Goal: Task Accomplishment & Management: Manage account settings

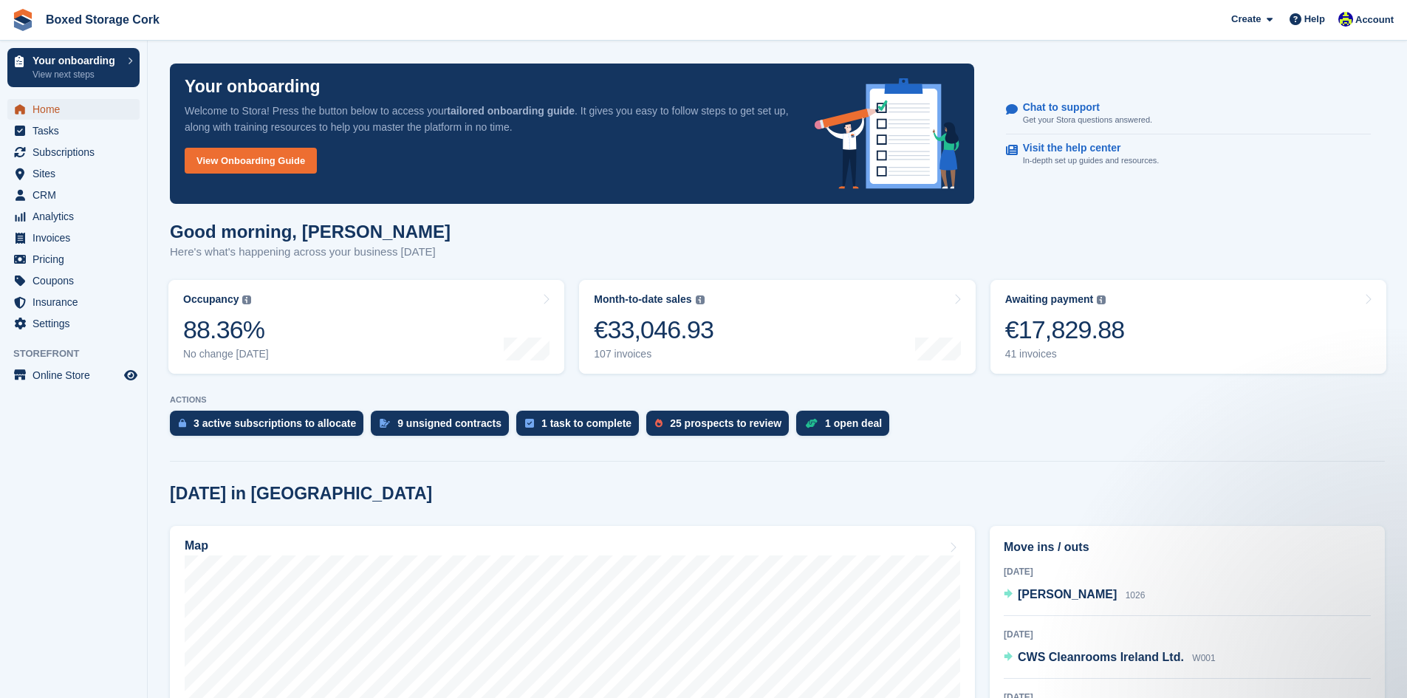
click at [56, 111] on span "Home" at bounding box center [76, 109] width 89 height 21
click at [70, 152] on span "Subscriptions" at bounding box center [76, 152] width 89 height 21
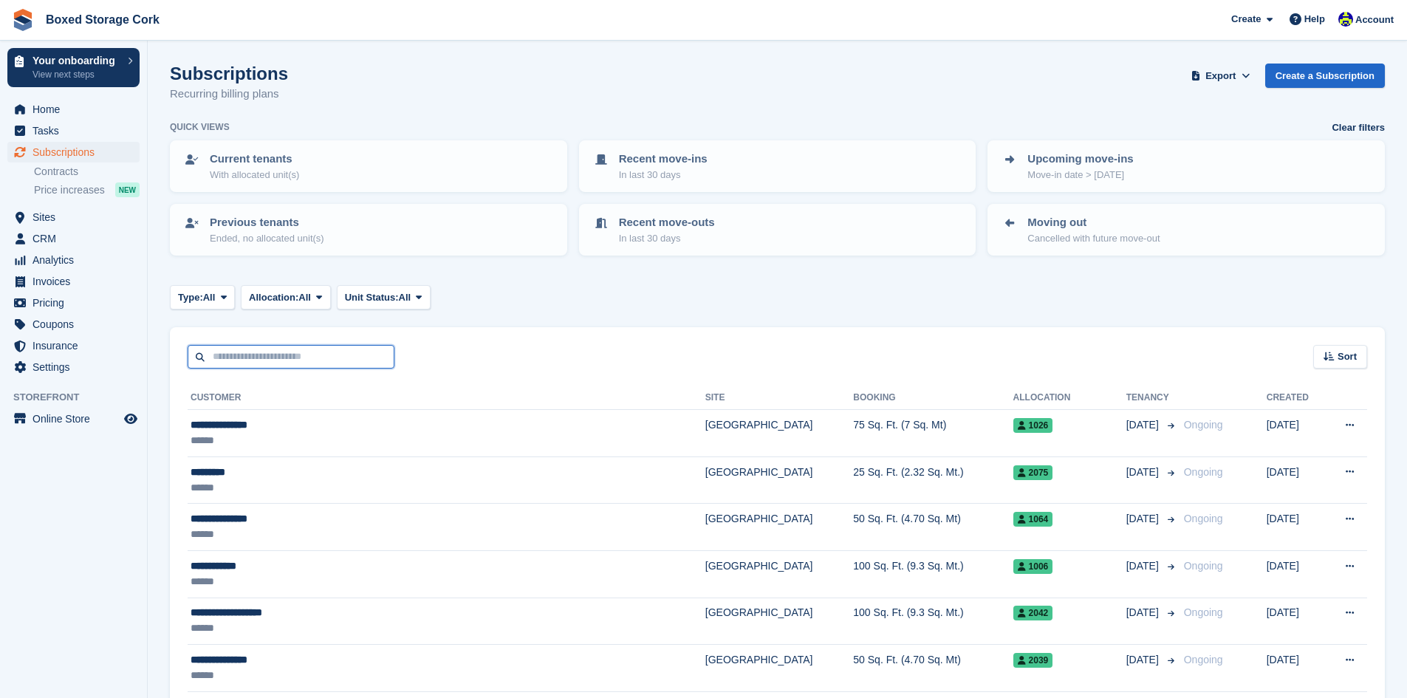
click at [270, 359] on input "text" at bounding box center [291, 357] width 207 height 24
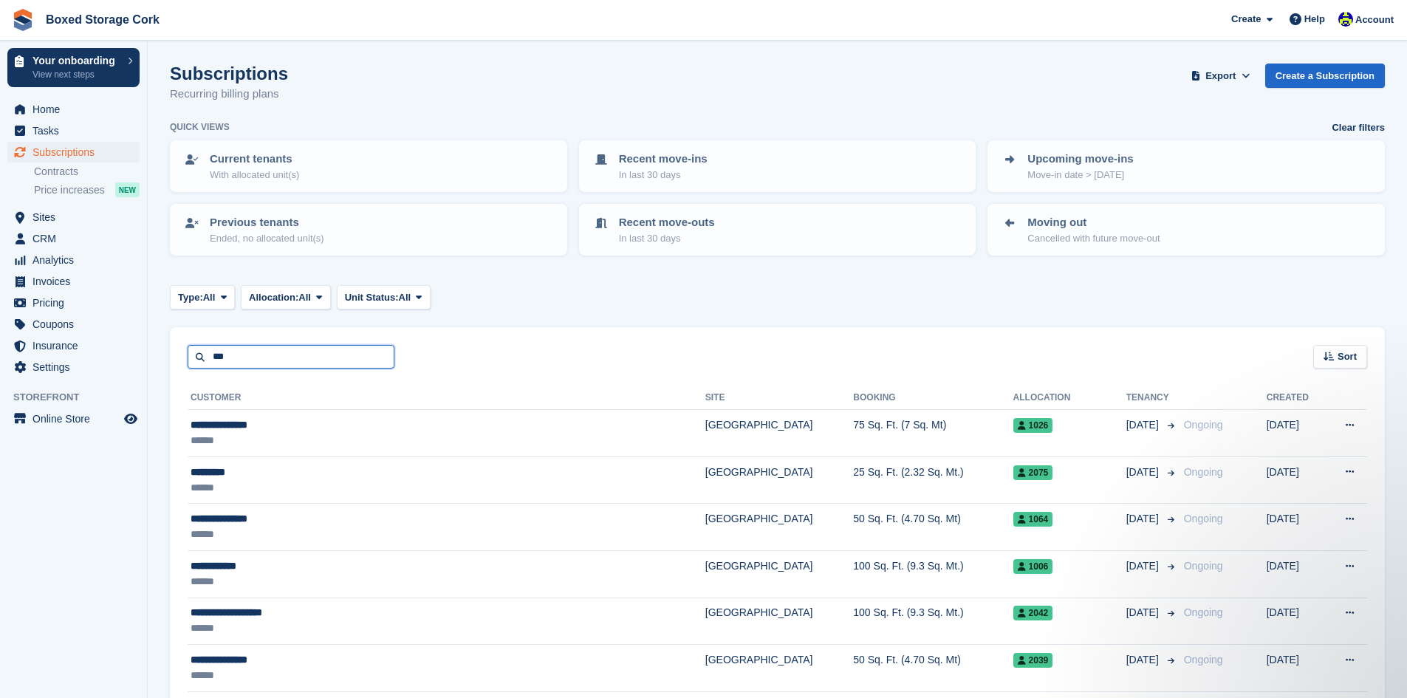
type input "***"
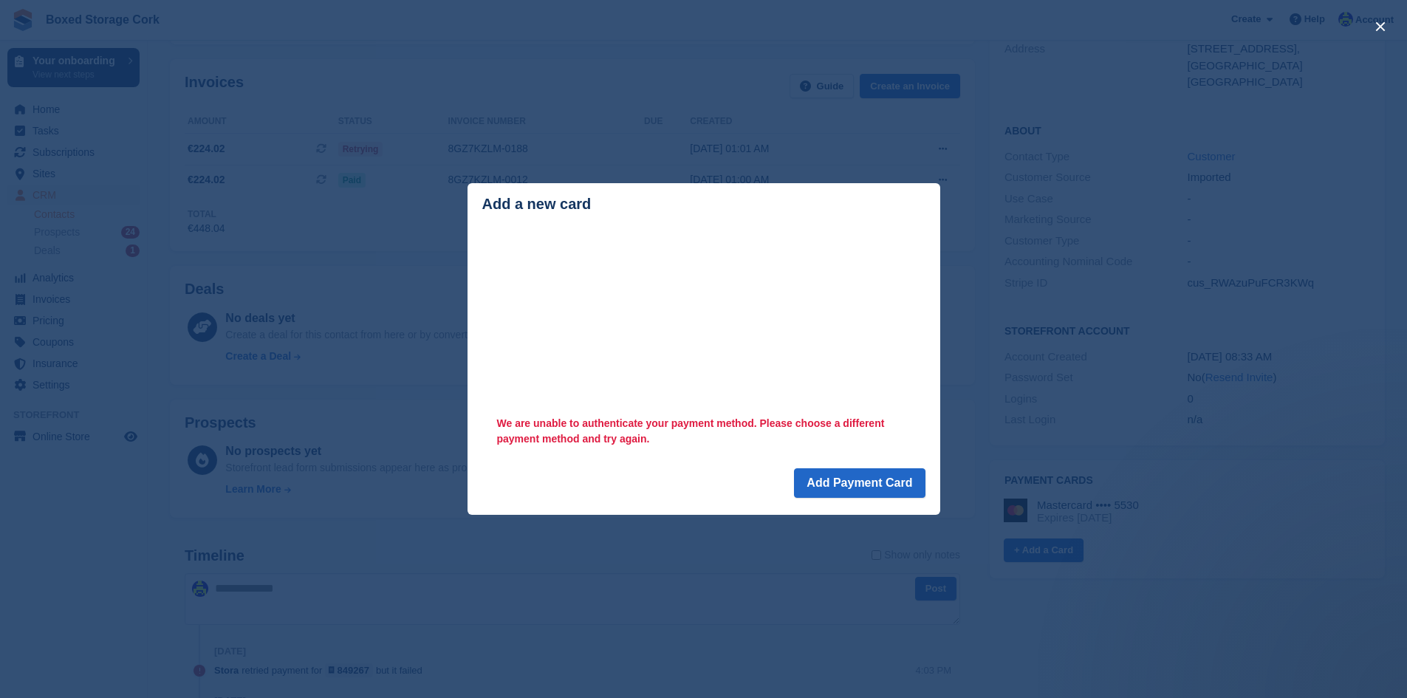
click at [61, 40] on div "close" at bounding box center [703, 349] width 1407 height 698
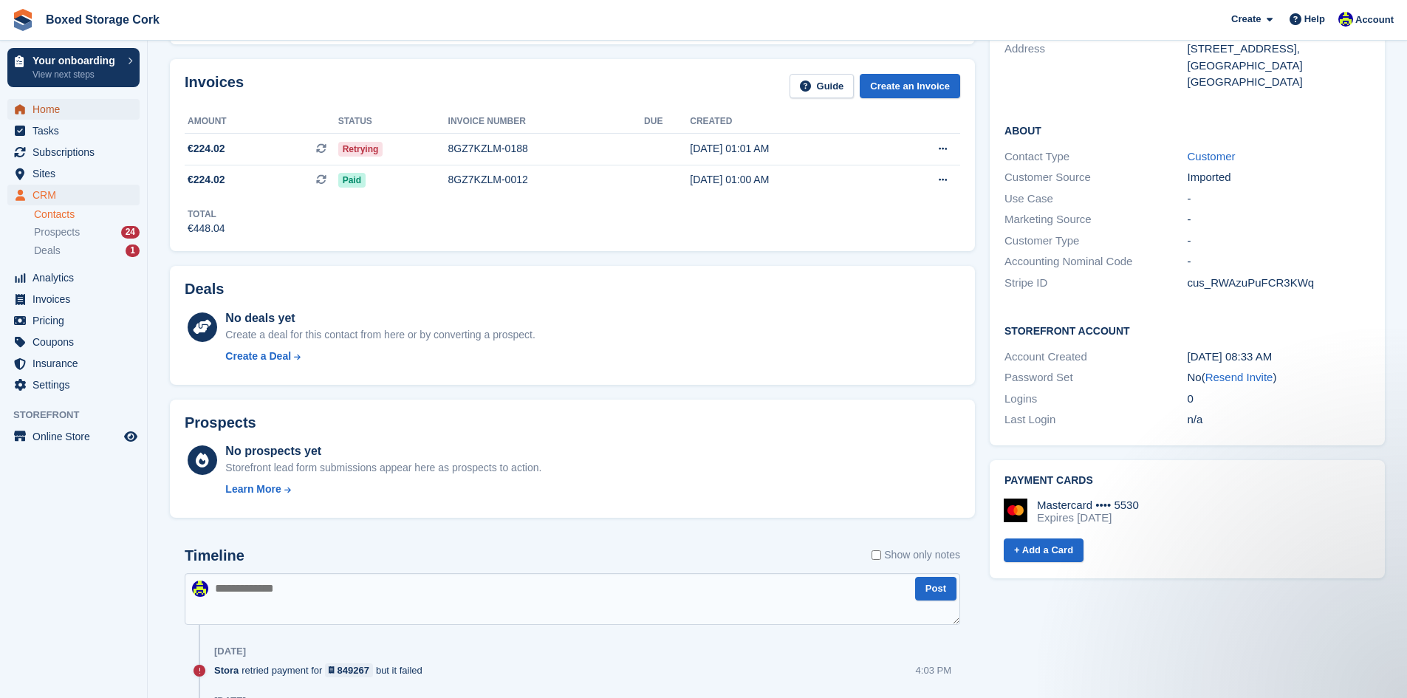
click at [46, 113] on span "Home" at bounding box center [76, 109] width 89 height 21
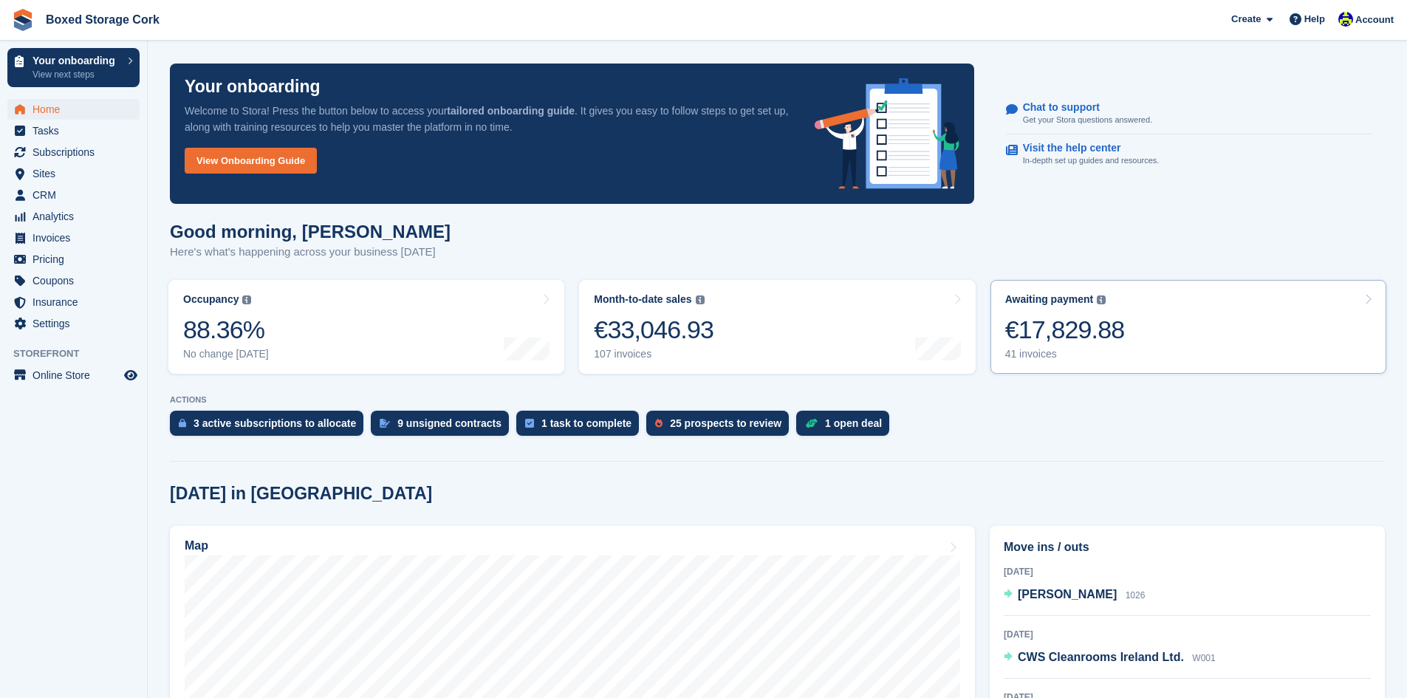
click at [1071, 338] on div "€17,829.88" at bounding box center [1065, 330] width 120 height 30
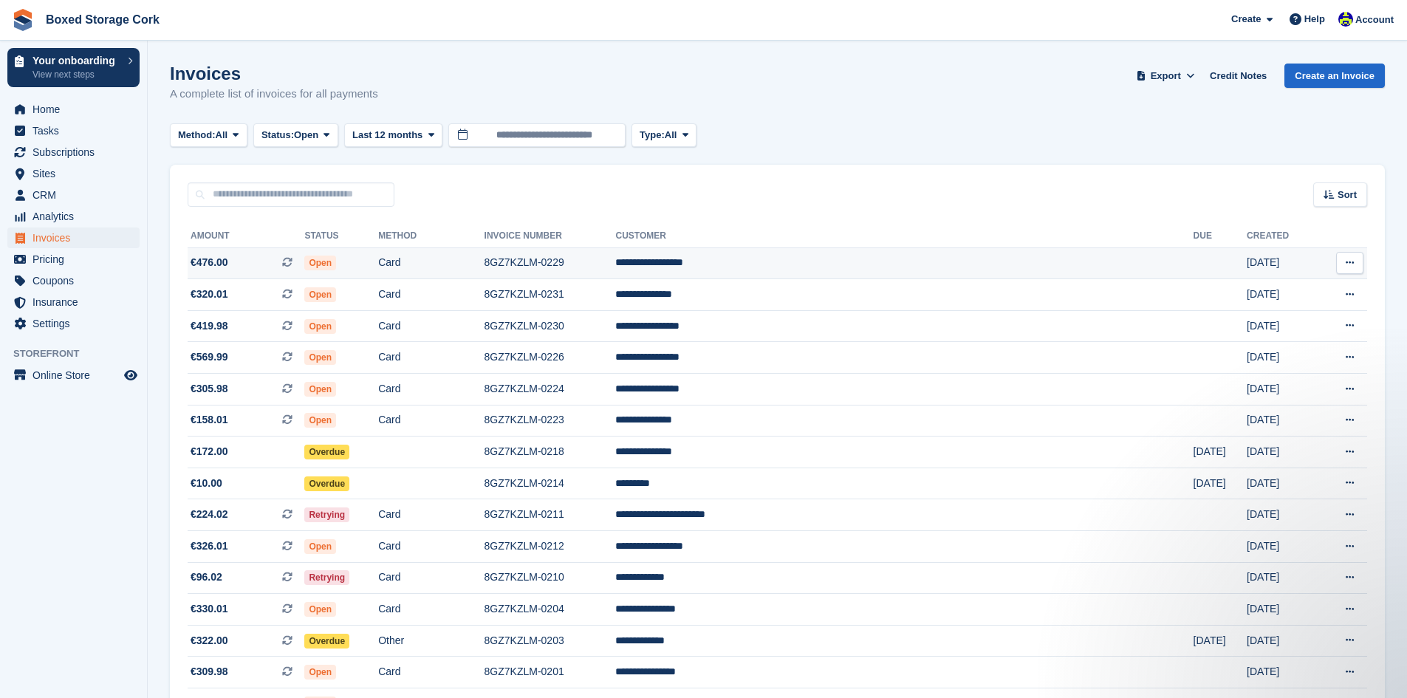
click at [378, 259] on td "Open" at bounding box center [341, 263] width 74 height 32
click at [336, 267] on span "Open" at bounding box center [320, 263] width 32 height 15
click at [58, 111] on span "Home" at bounding box center [76, 109] width 89 height 21
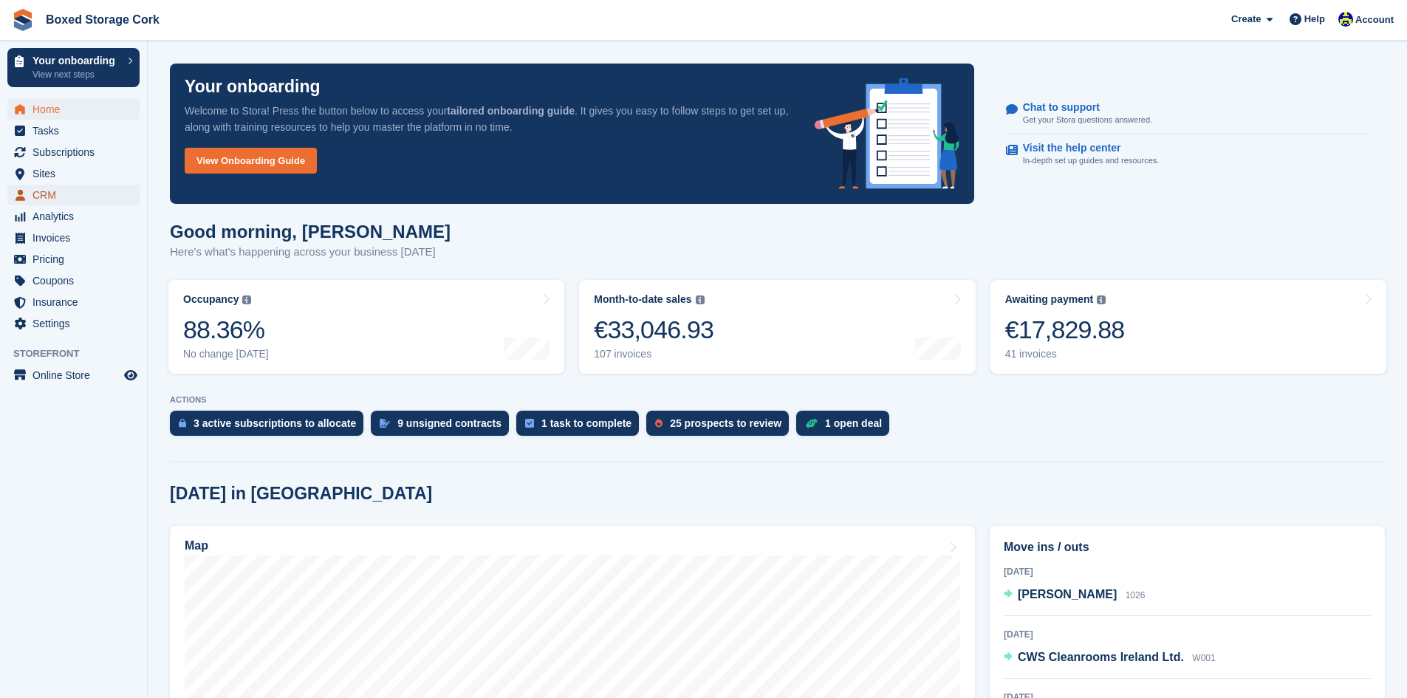
click at [69, 191] on span "CRM" at bounding box center [76, 195] width 89 height 21
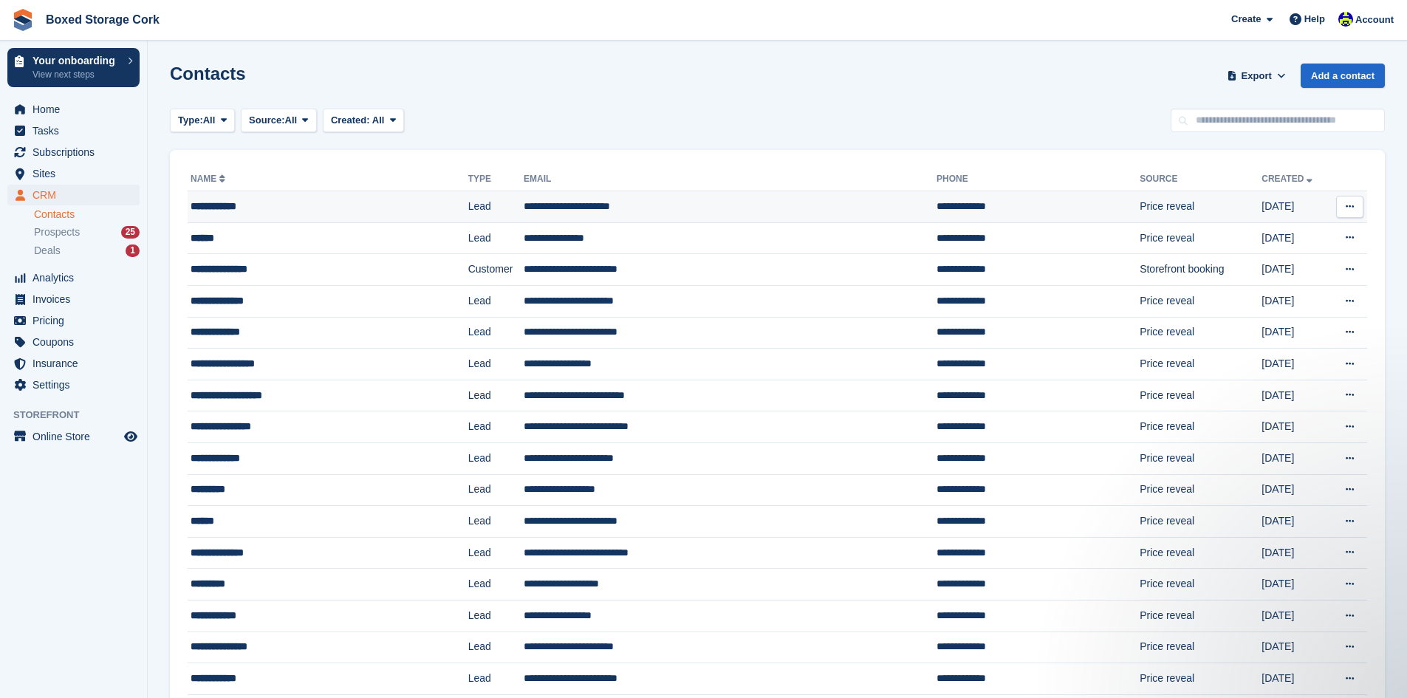
click at [280, 202] on div "**********" at bounding box center [302, 207] width 223 height 16
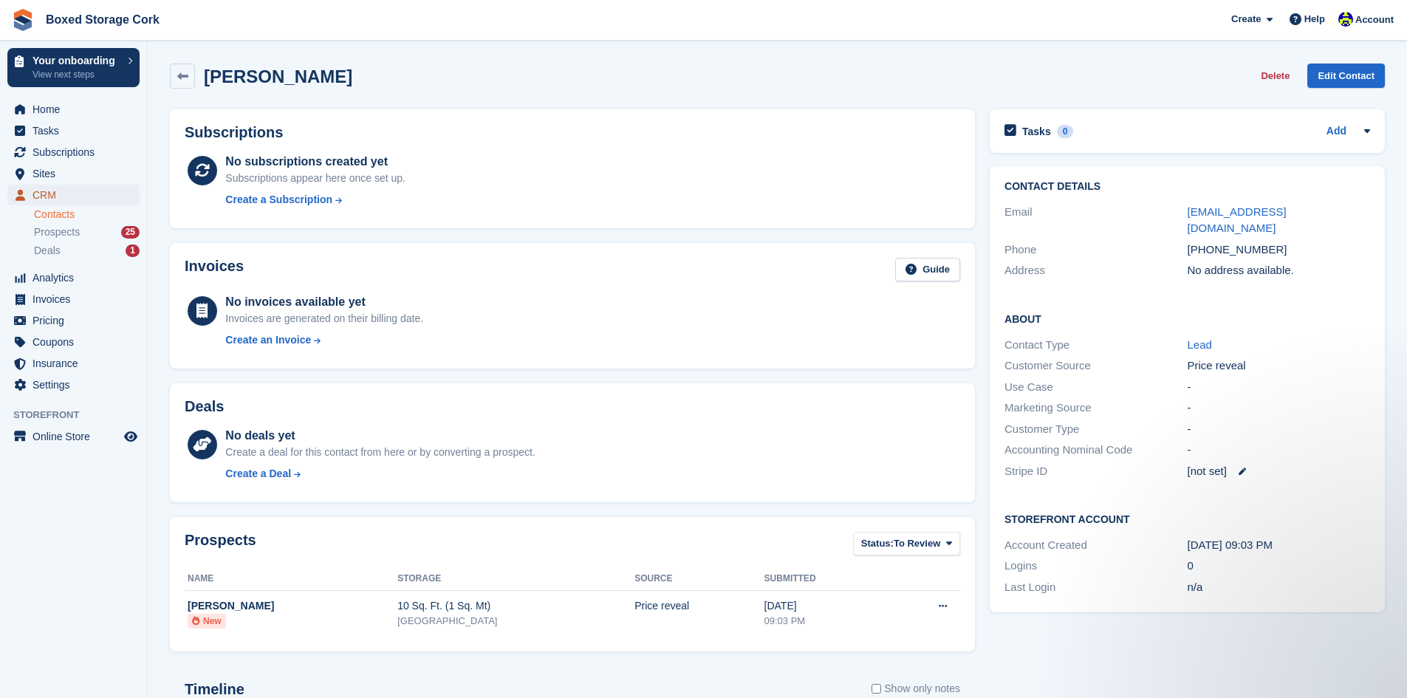
click at [45, 196] on span "CRM" at bounding box center [76, 195] width 89 height 21
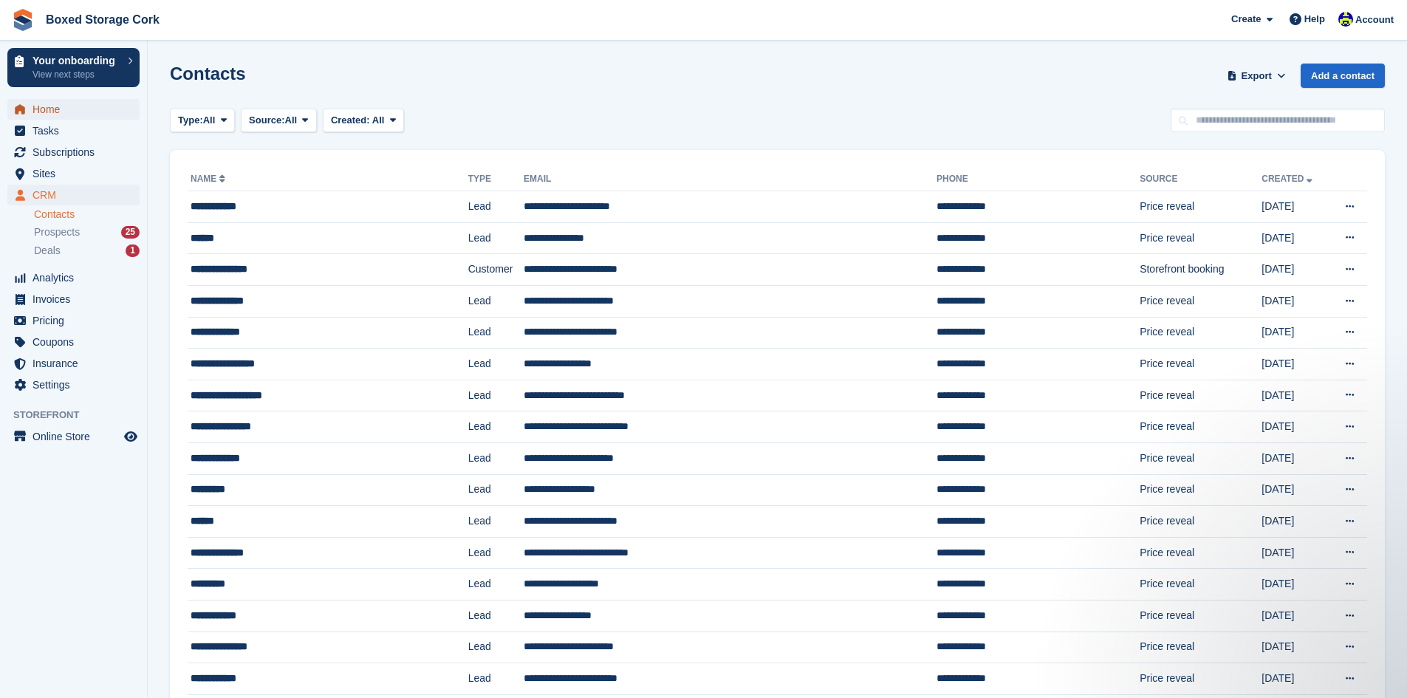
click at [54, 112] on span "Home" at bounding box center [76, 109] width 89 height 21
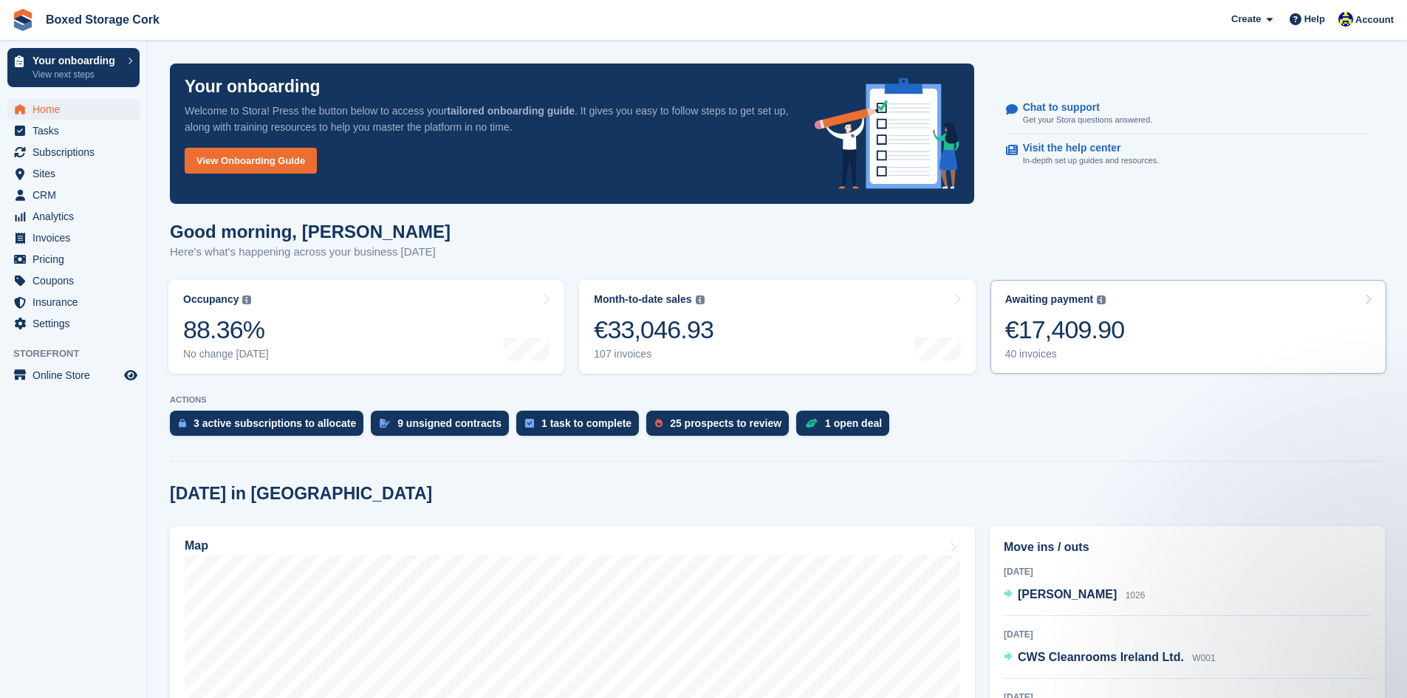
click at [1063, 329] on div "€17,409.90" at bounding box center [1065, 330] width 120 height 30
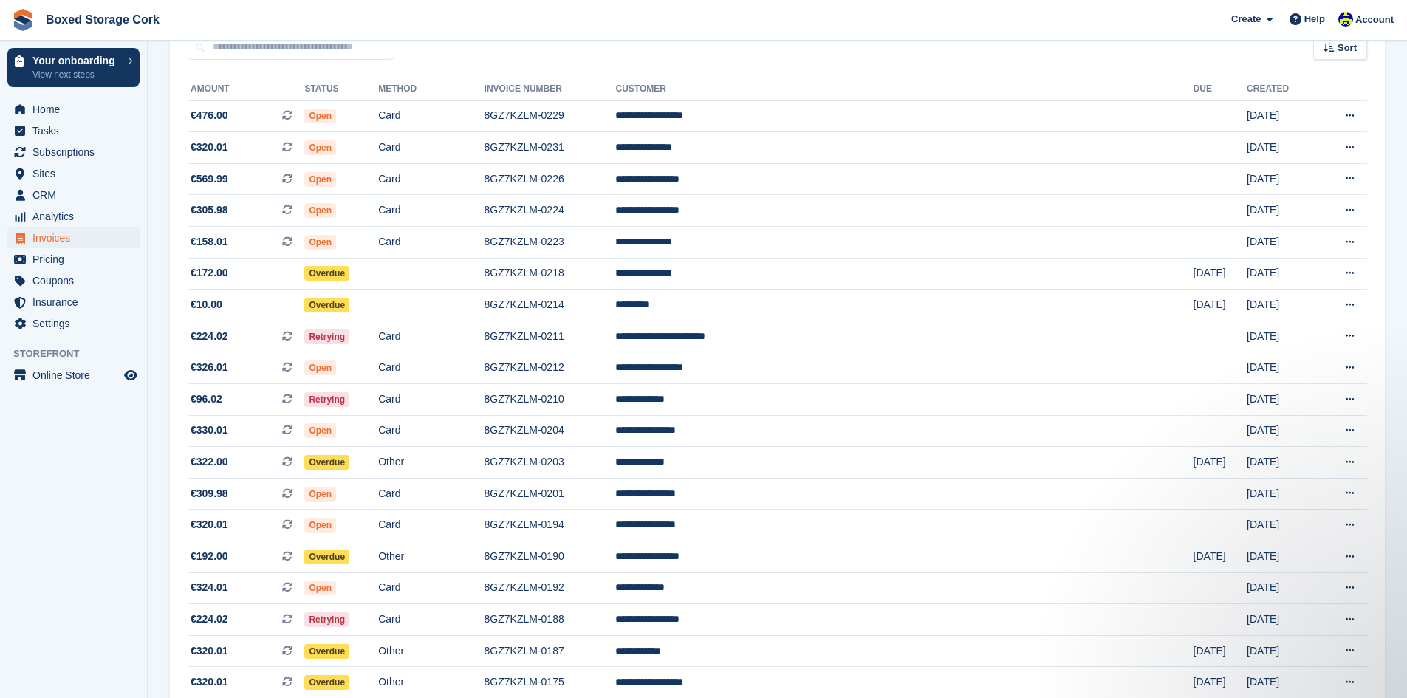
scroll to position [222, 0]
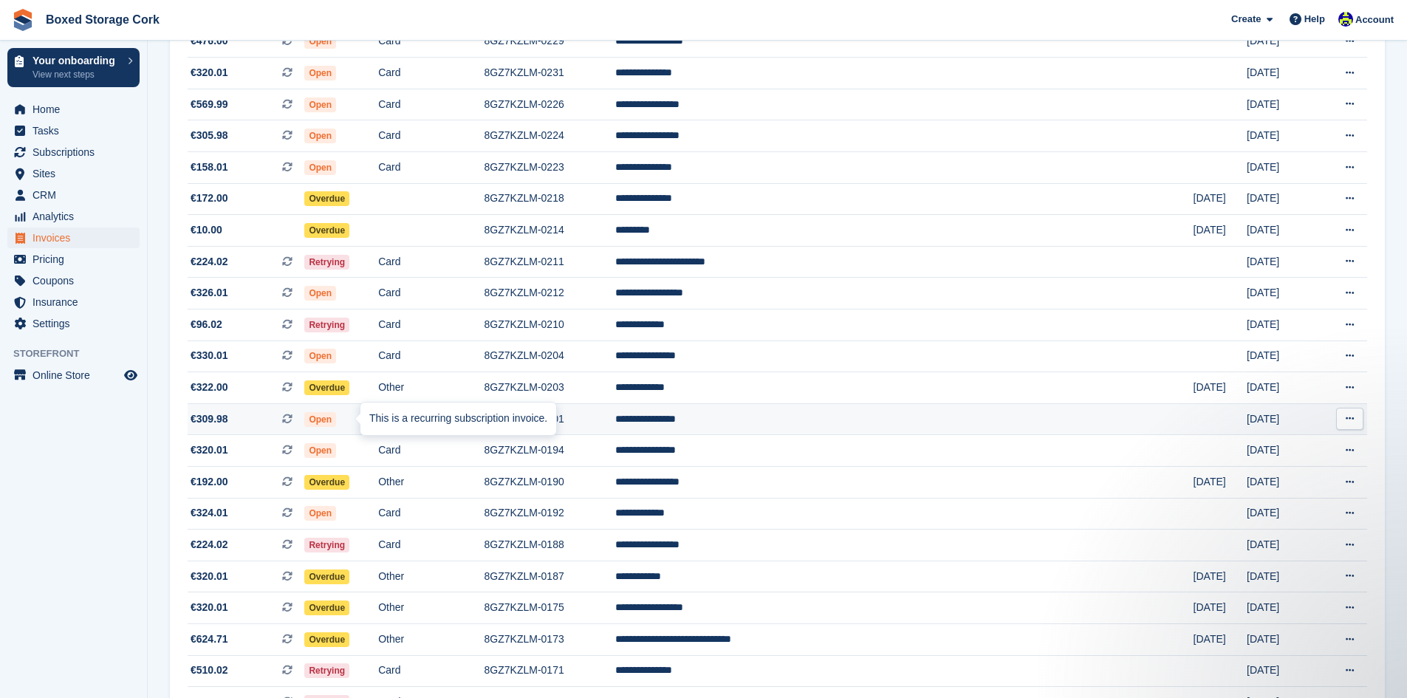
click at [363, 419] on div "This is a recurring subscription invoice." at bounding box center [458, 418] width 196 height 32
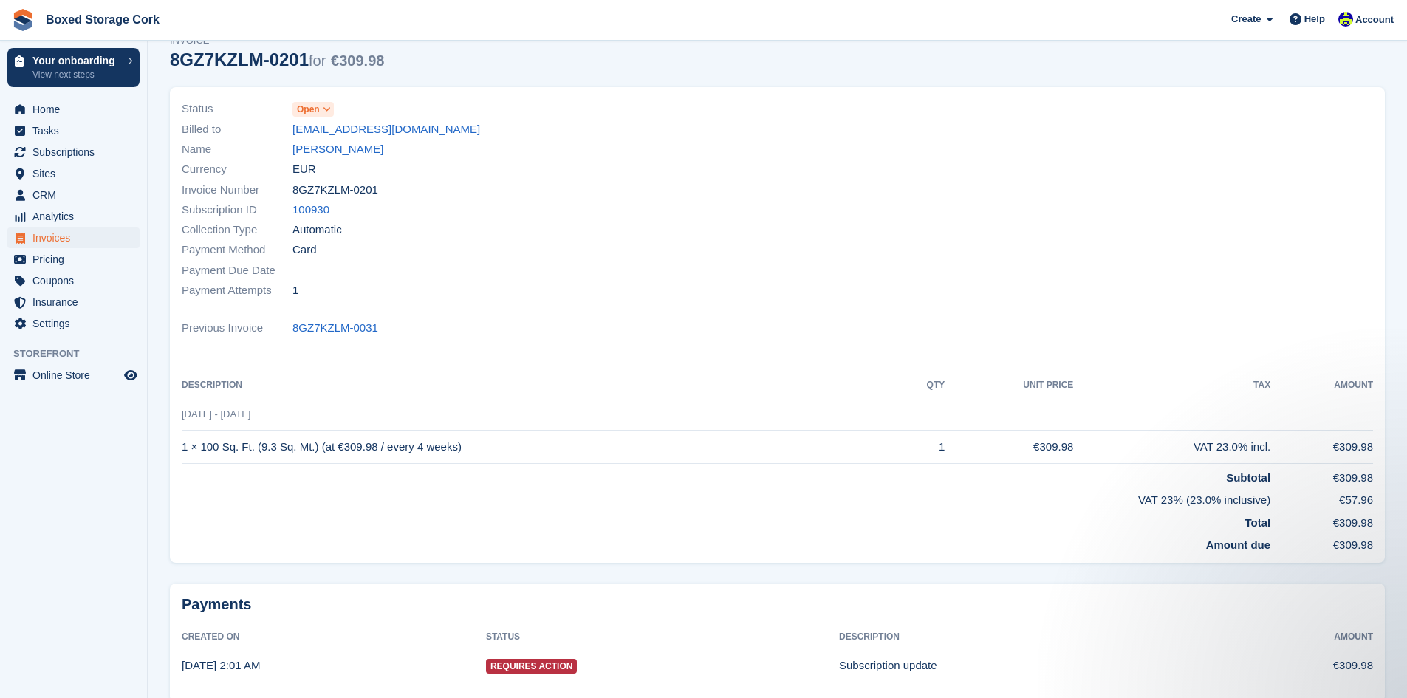
scroll to position [134, 0]
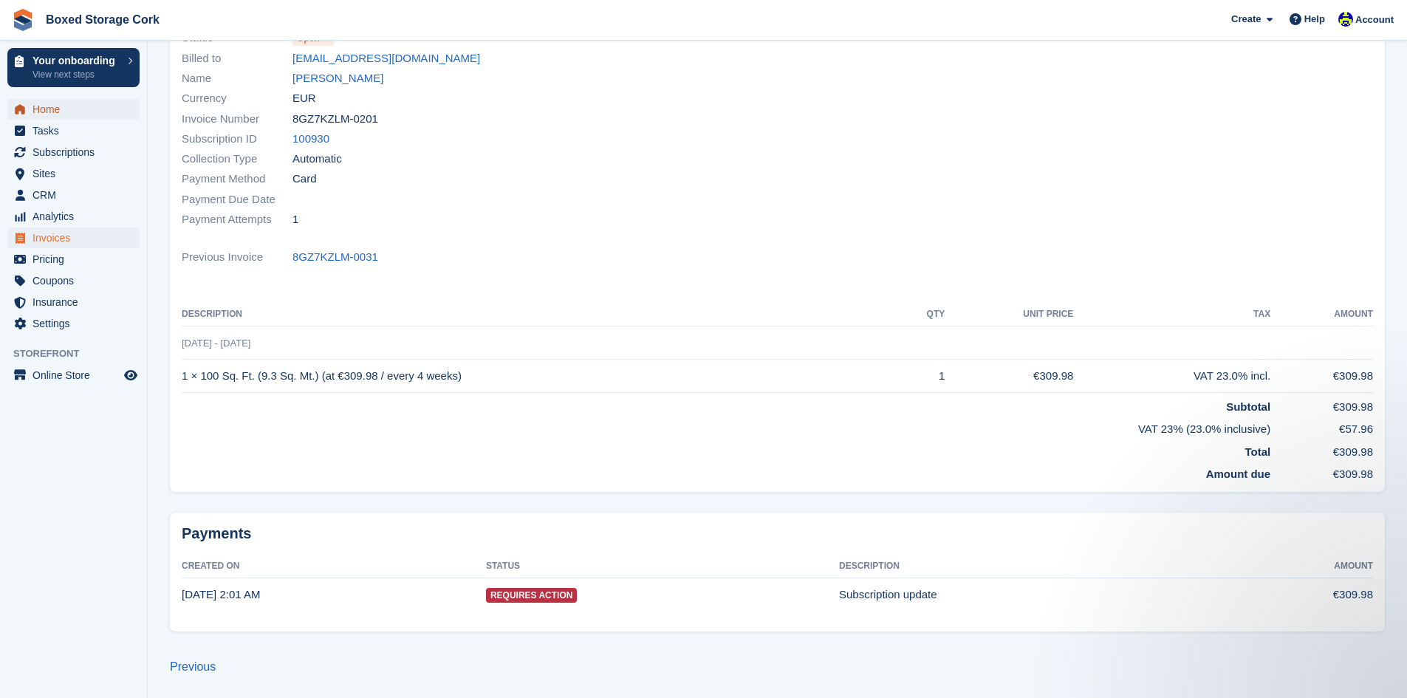
click at [52, 113] on span "Home" at bounding box center [76, 109] width 89 height 21
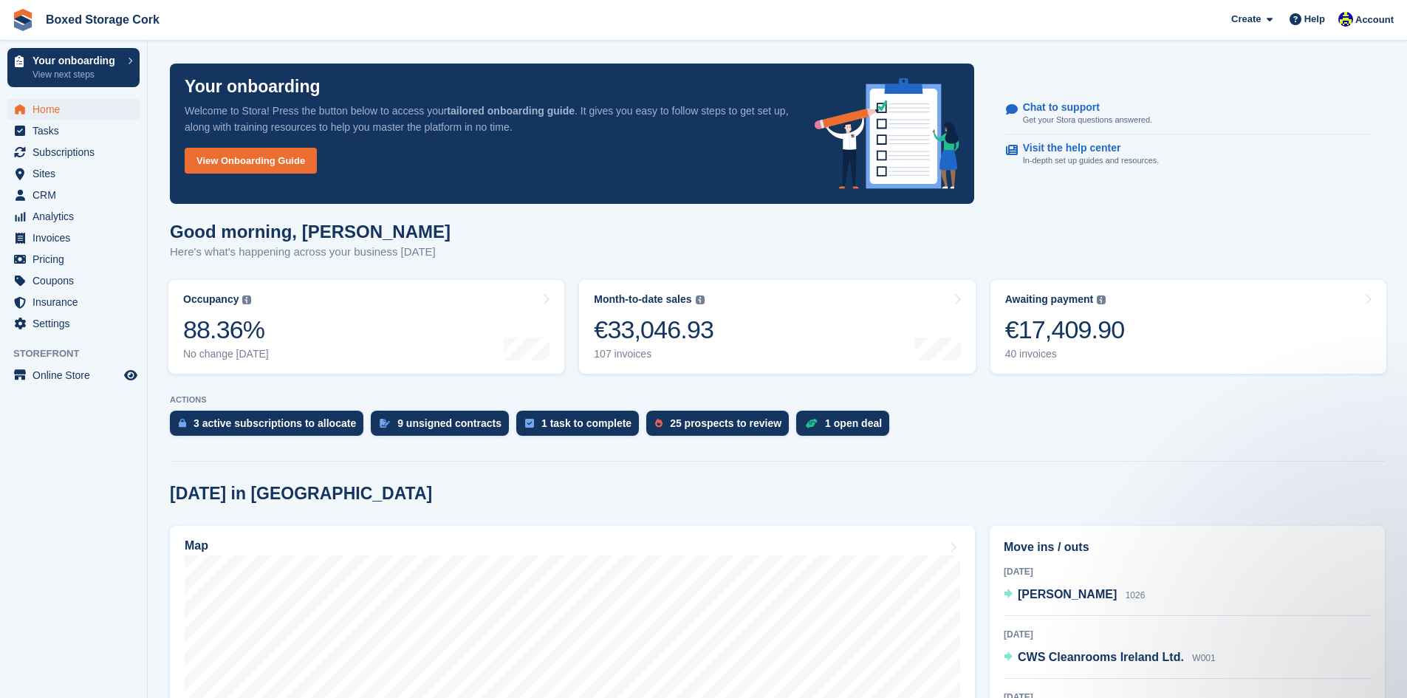
scroll to position [74, 0]
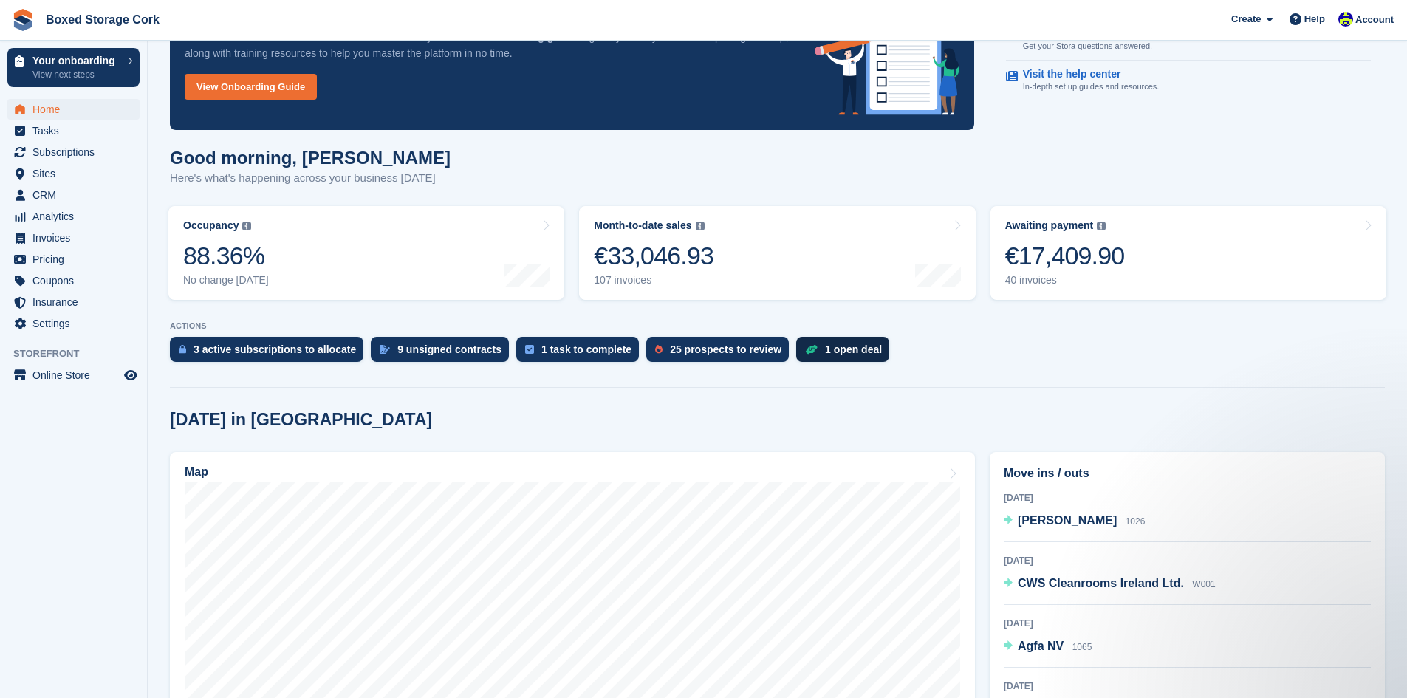
click at [825, 352] on div "1 open deal" at bounding box center [853, 349] width 57 height 12
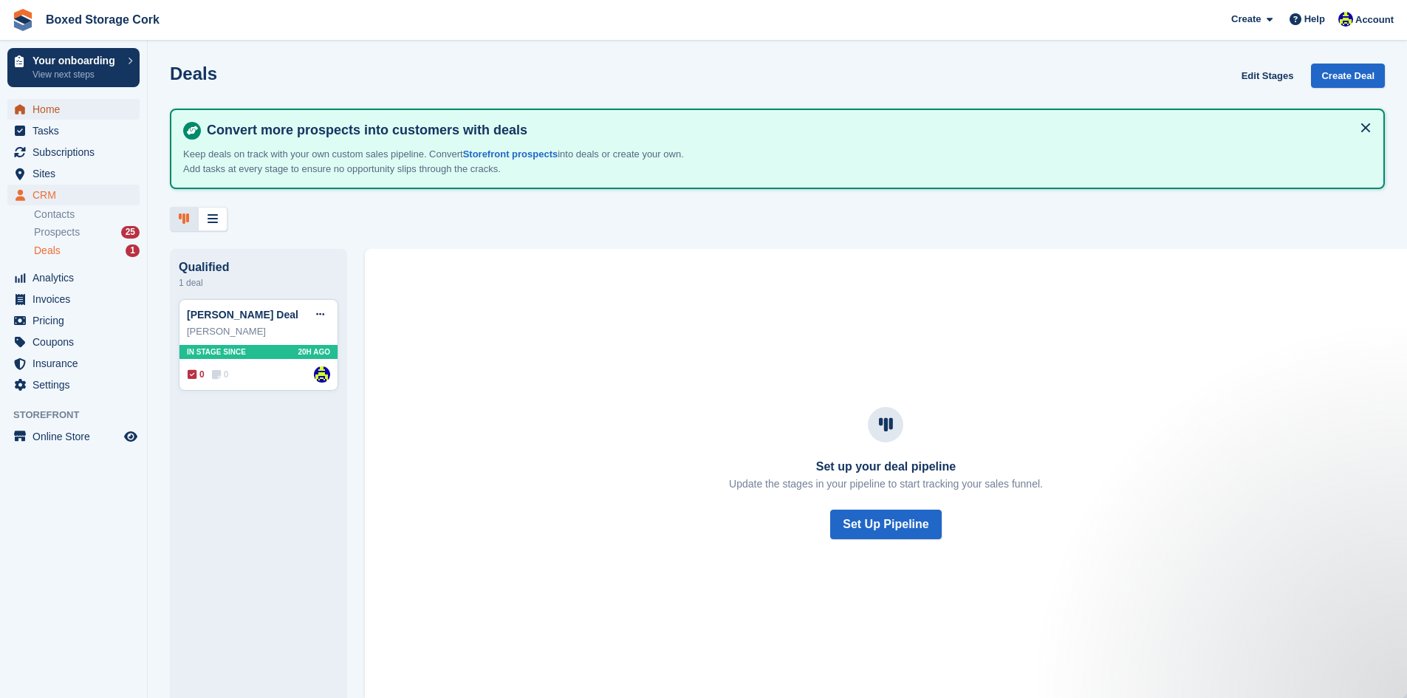
click at [44, 107] on span "Home" at bounding box center [76, 109] width 89 height 21
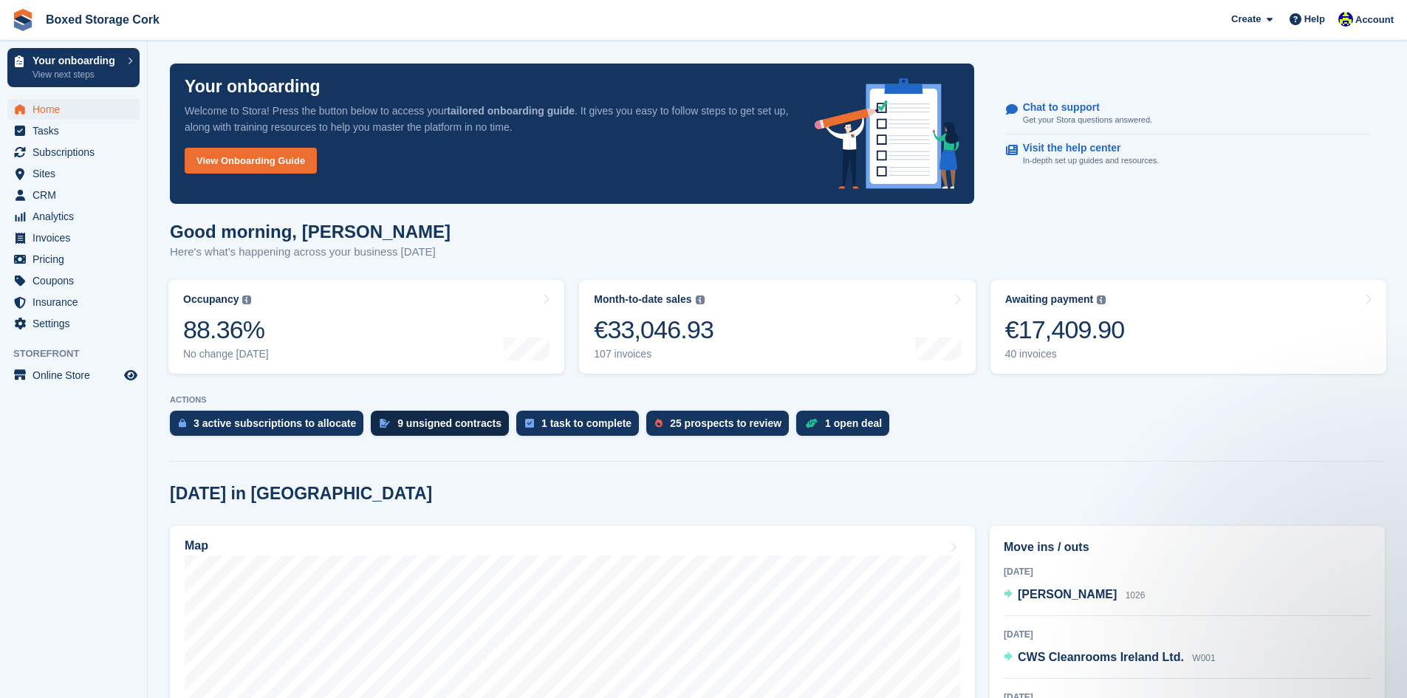
click at [443, 425] on div "9 unsigned contracts" at bounding box center [449, 423] width 104 height 12
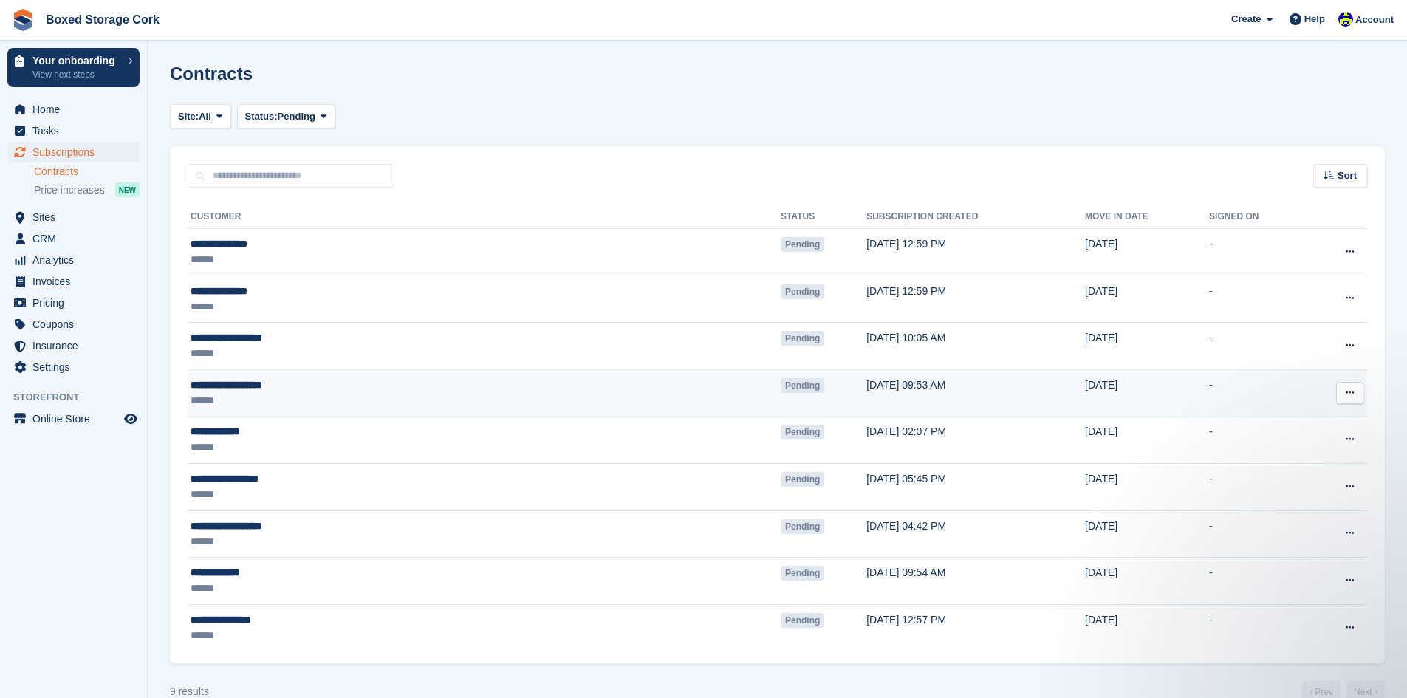
scroll to position [27, 0]
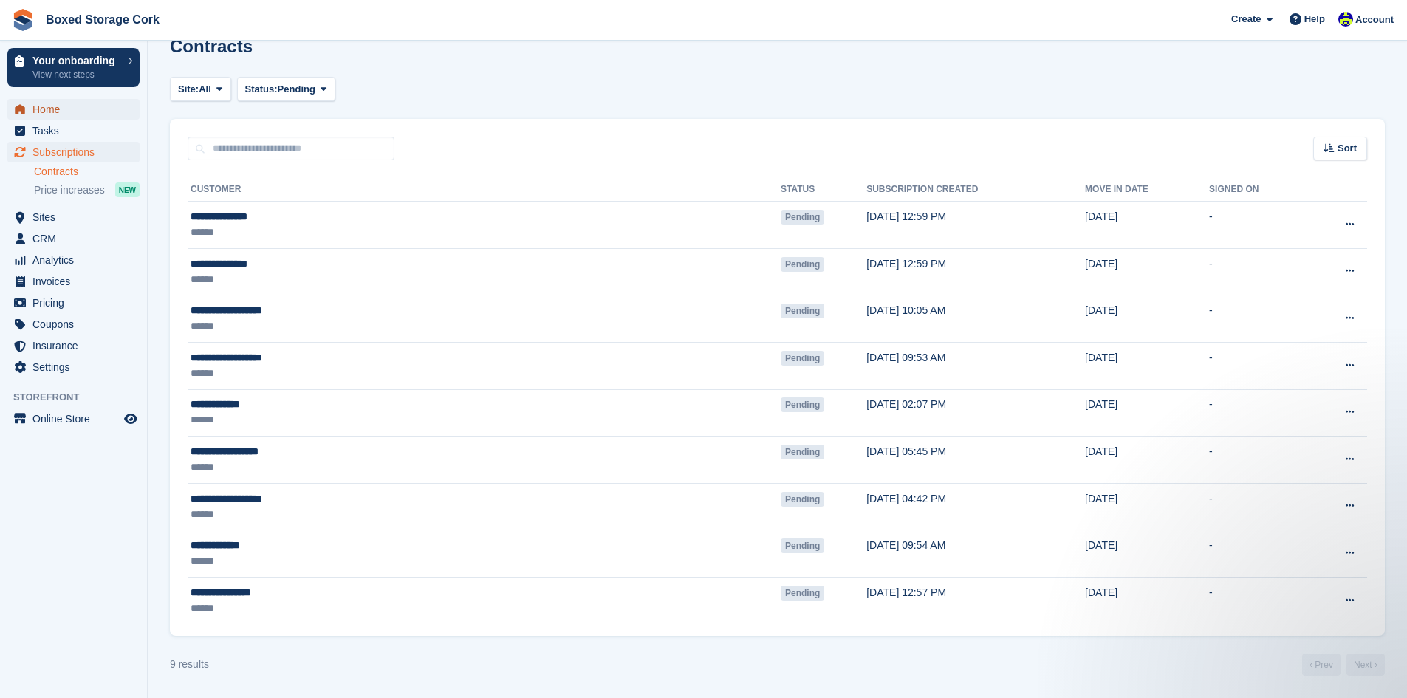
click at [60, 113] on span "Home" at bounding box center [76, 109] width 89 height 21
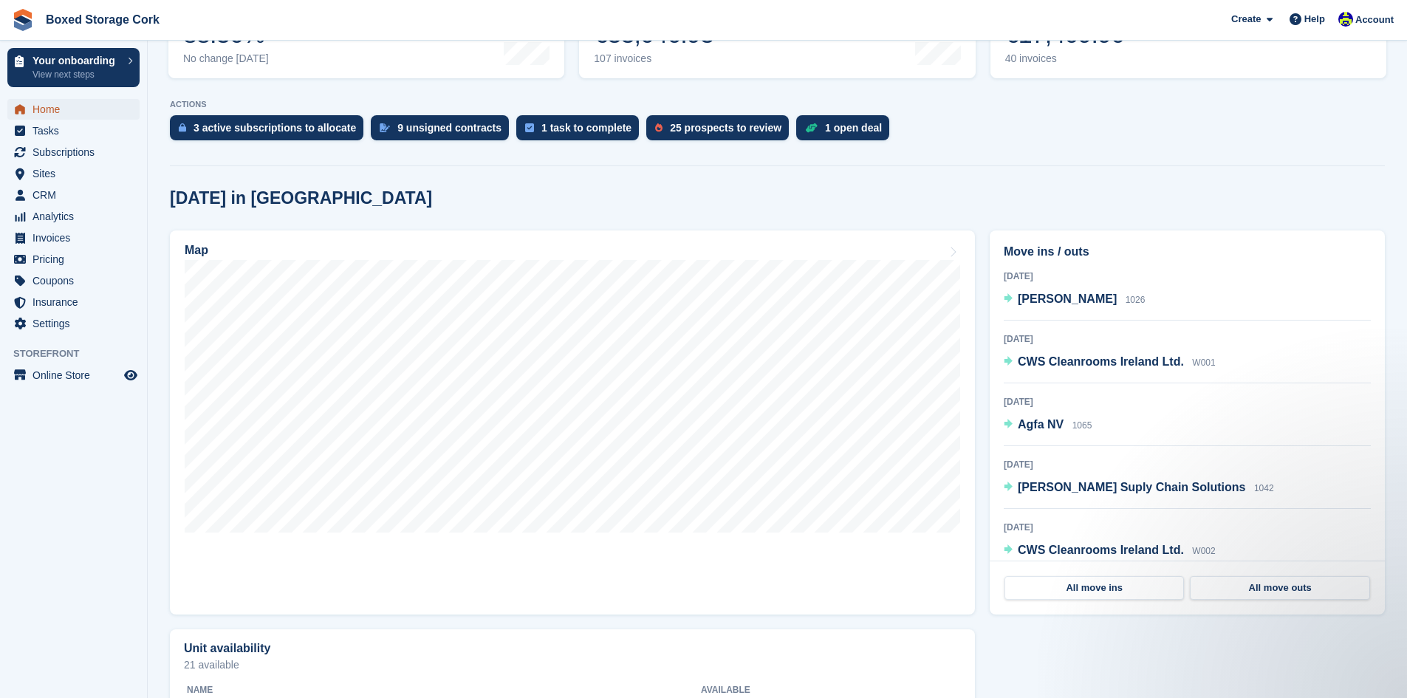
click at [53, 103] on span "Home" at bounding box center [76, 109] width 89 height 21
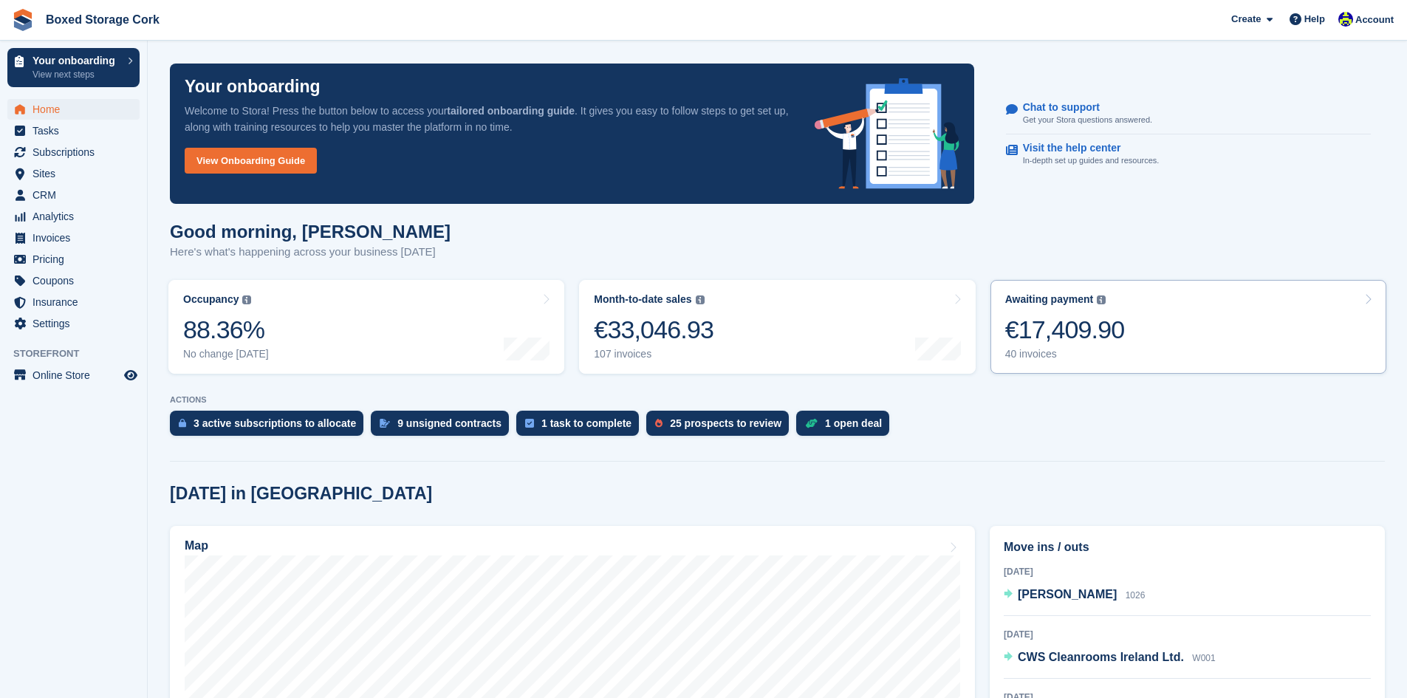
click at [1036, 332] on div "€17,409.90" at bounding box center [1065, 330] width 120 height 30
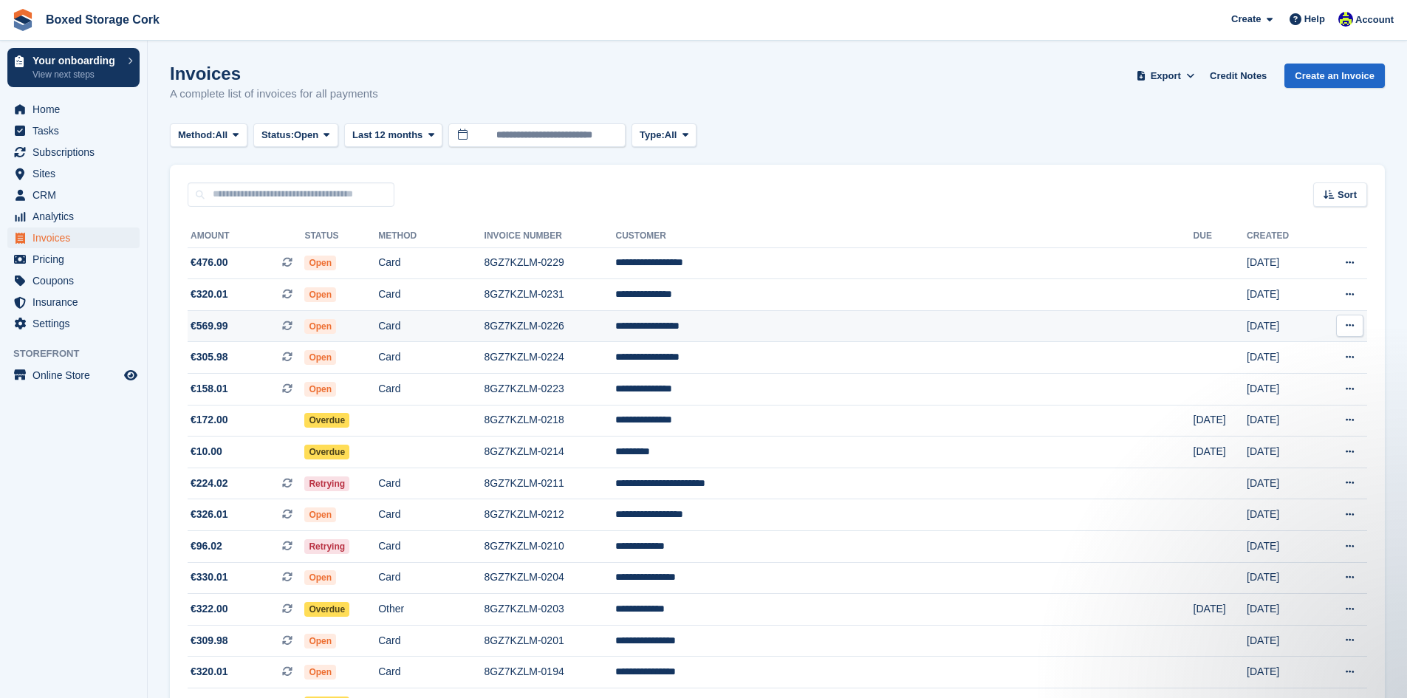
click at [378, 323] on td "Open" at bounding box center [341, 326] width 74 height 32
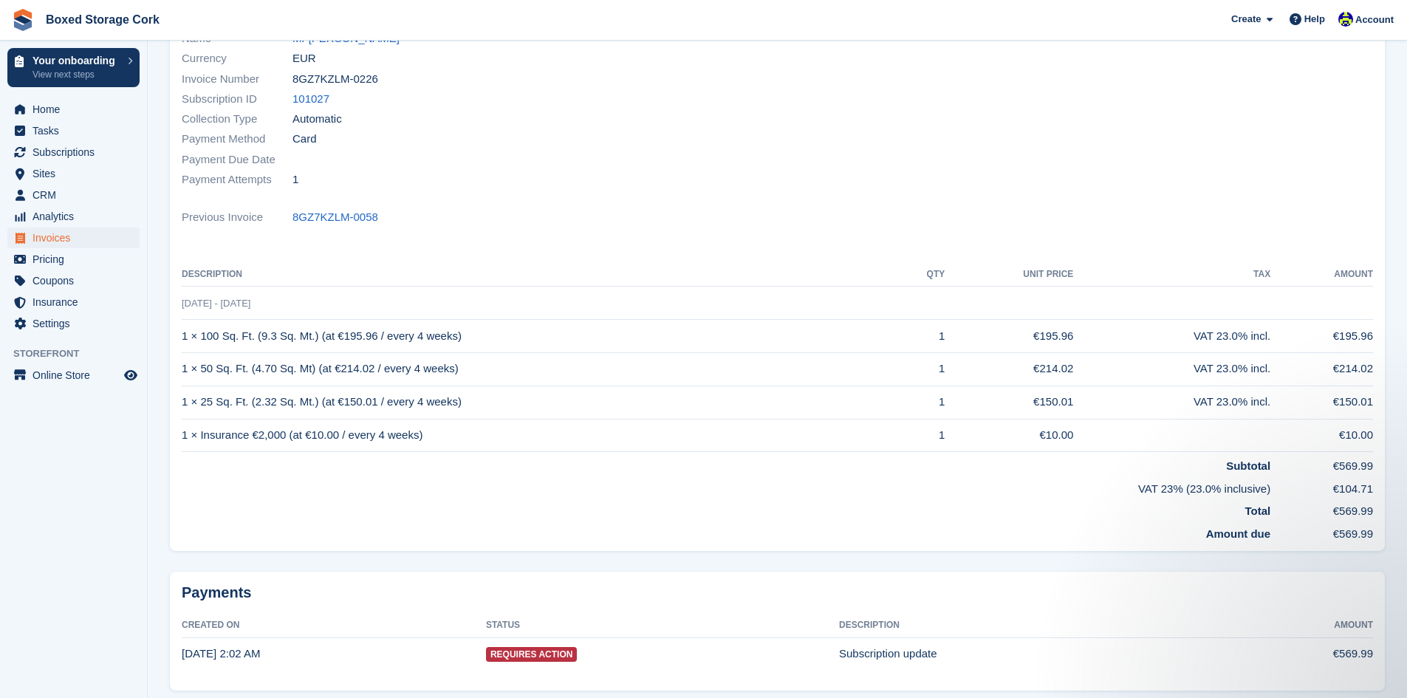
scroll to position [222, 0]
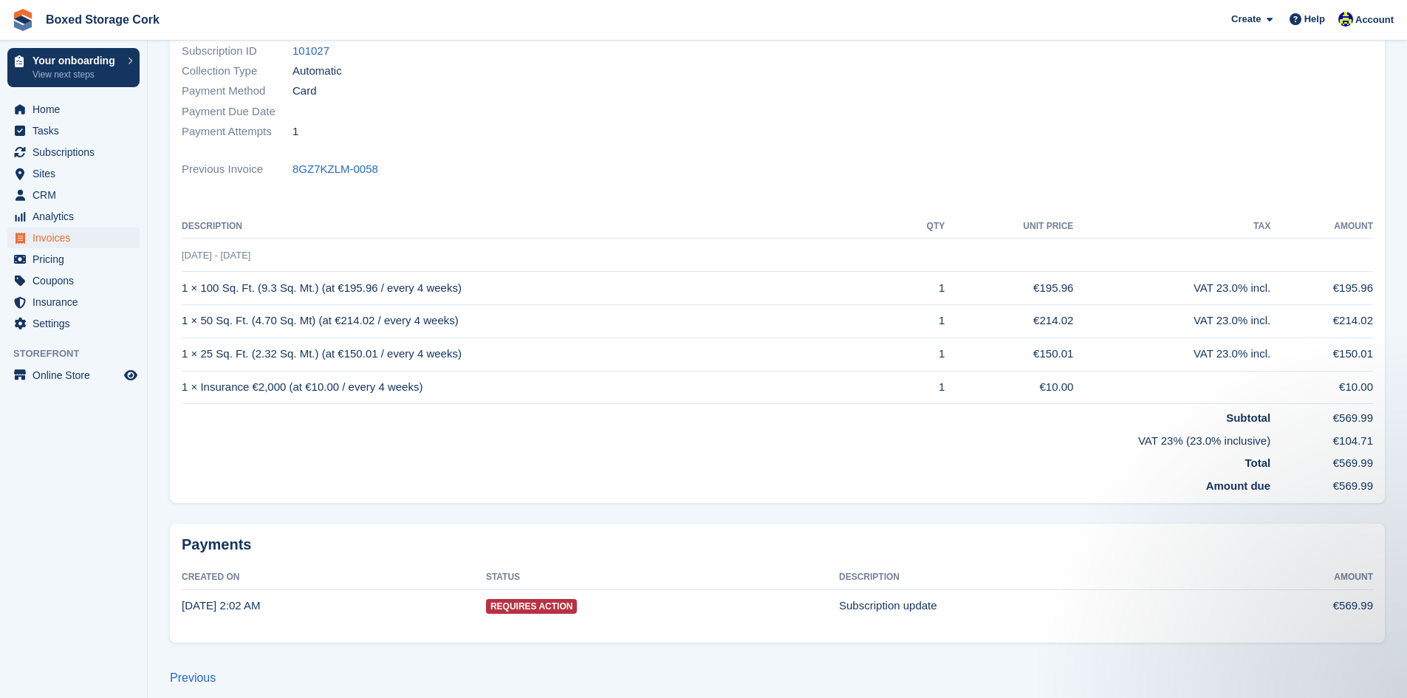
click at [526, 608] on span "Requires Action" at bounding box center [532, 606] width 92 height 15
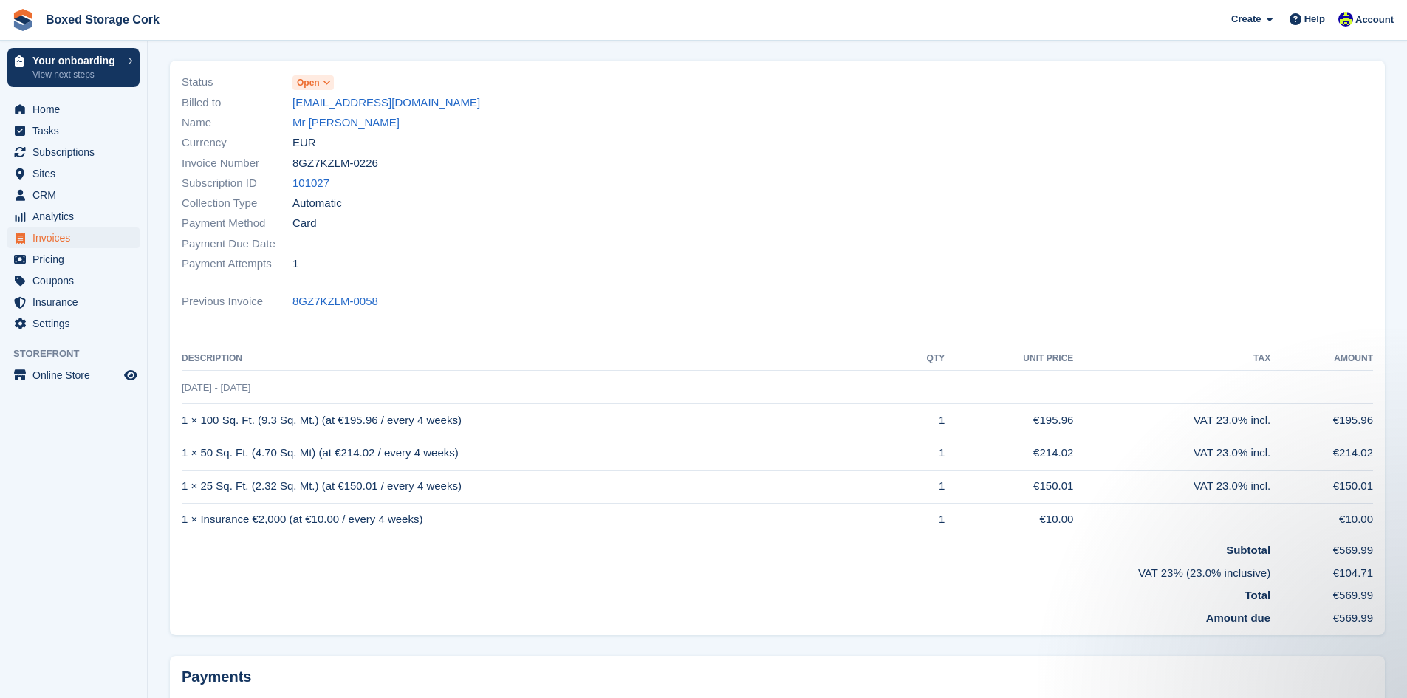
scroll to position [0, 0]
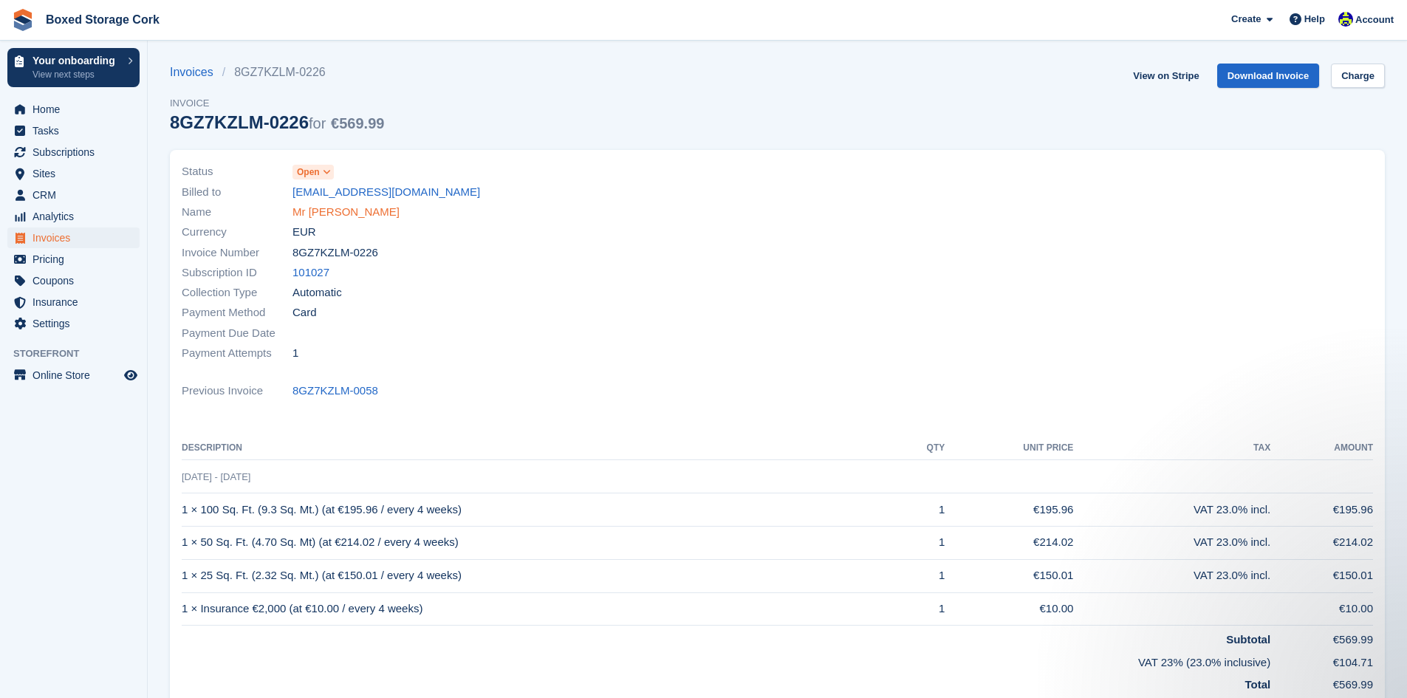
click at [350, 212] on link "Mr Denis O'Connor" at bounding box center [345, 212] width 107 height 17
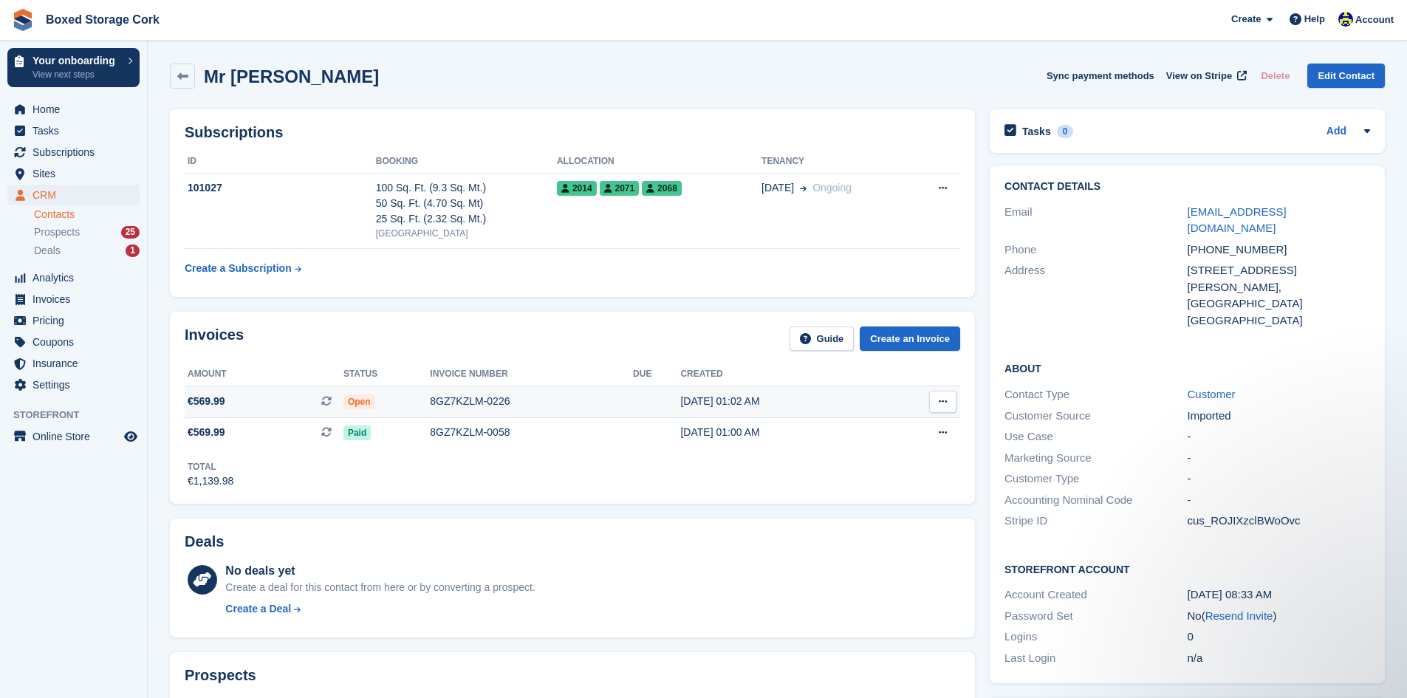
click at [487, 404] on div "8GZ7KZLM-0226" at bounding box center [531, 402] width 203 height 16
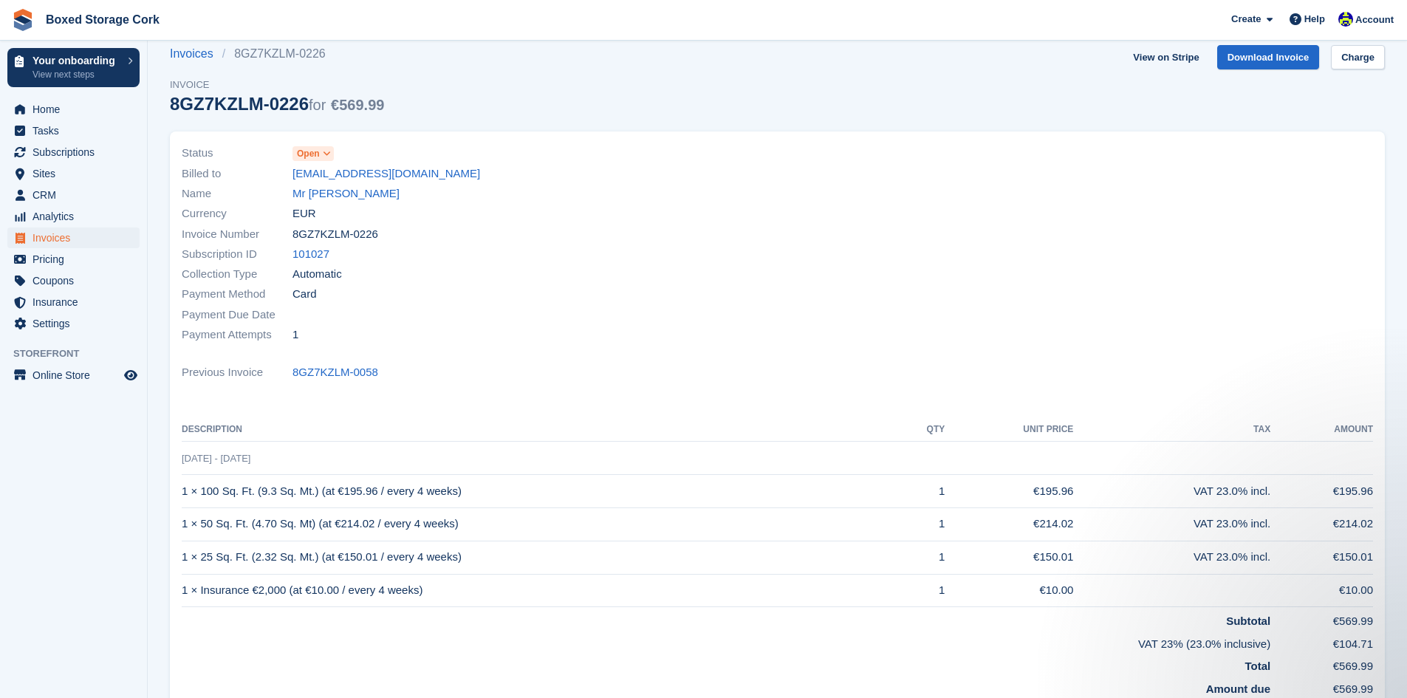
scroll to position [11, 0]
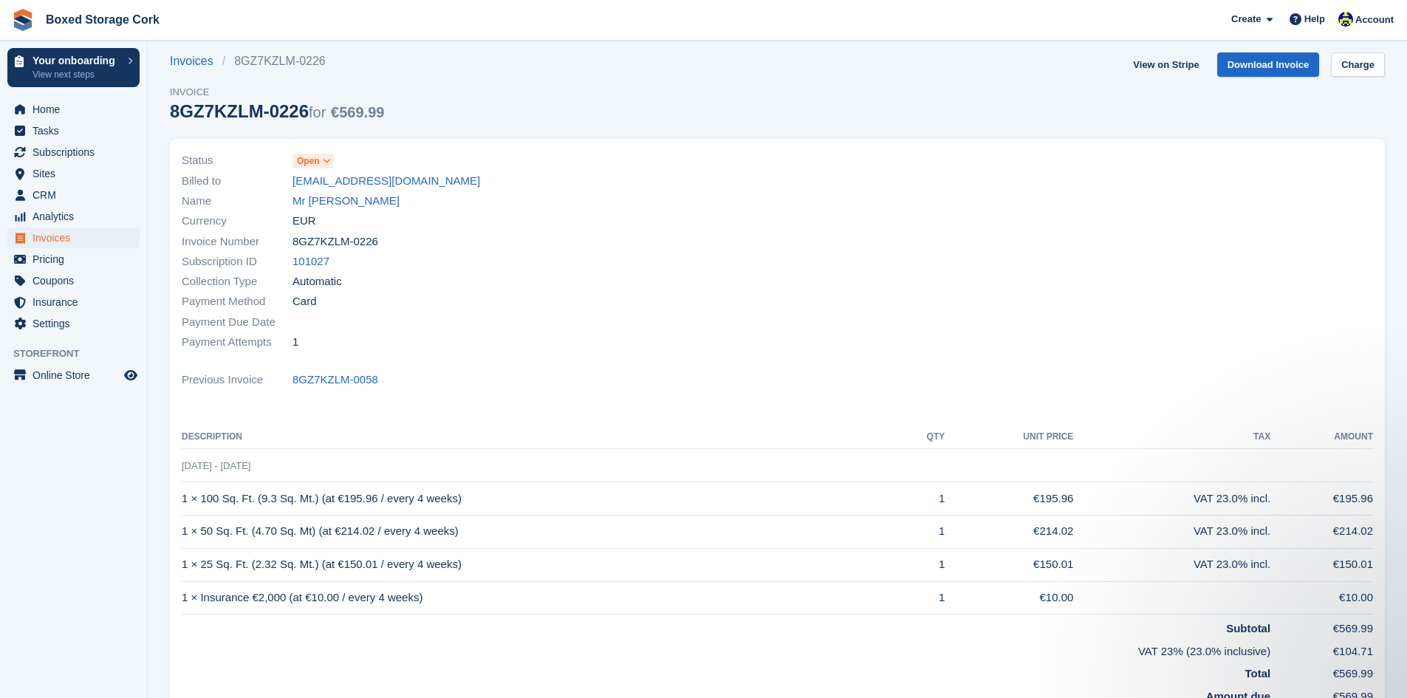
click at [328, 160] on icon at bounding box center [327, 161] width 8 height 9
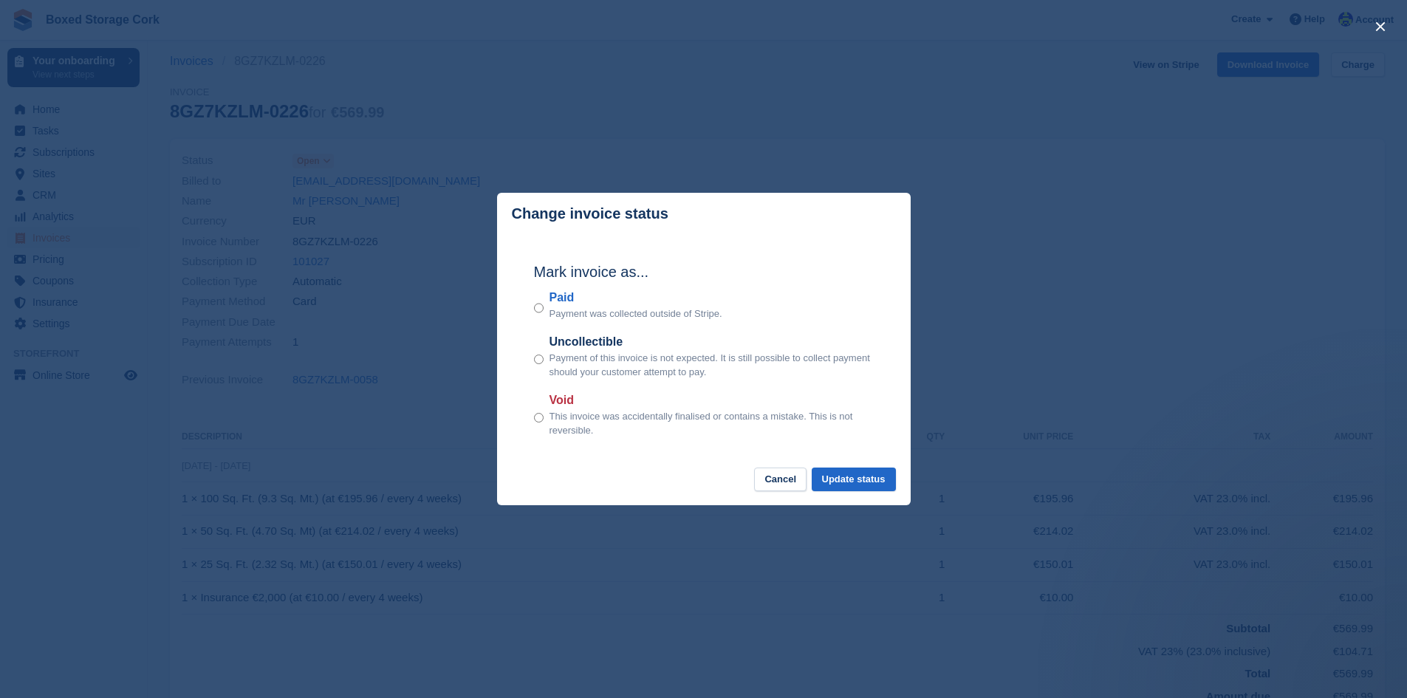
click at [1107, 401] on div "close" at bounding box center [703, 349] width 1407 height 698
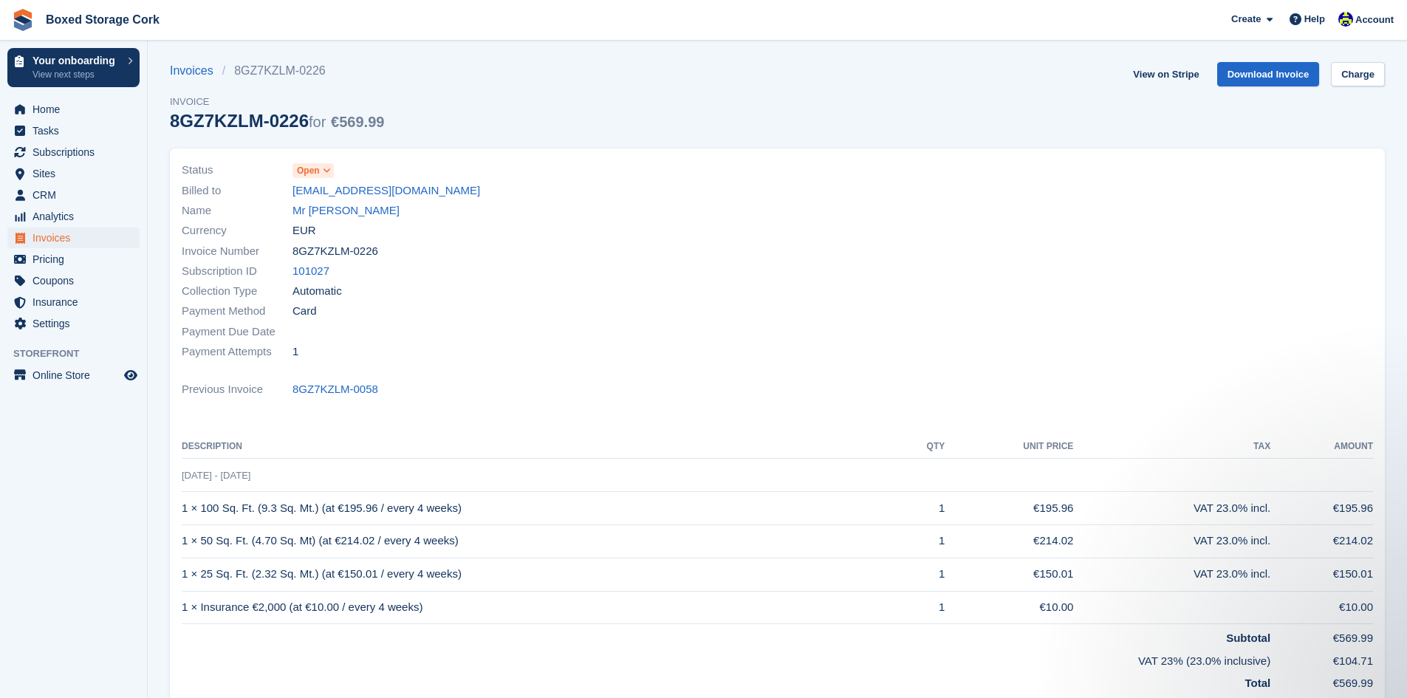
scroll to position [0, 0]
click at [579, 128] on div "Invoices 8GZ7KZLM-0226 Invoice 8GZ7KZLM-0226 for €569.99 View on Stripe Downloa…" at bounding box center [777, 107] width 1215 height 86
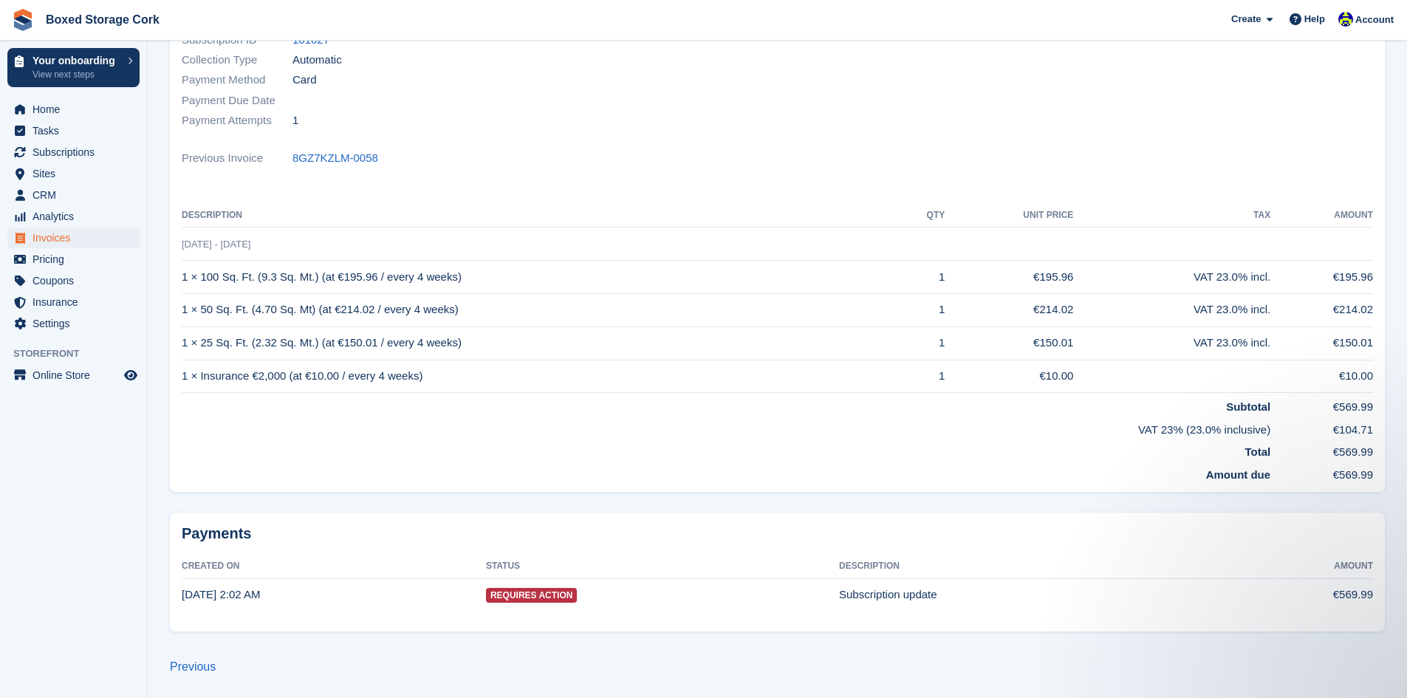
click at [549, 600] on span "Requires Action" at bounding box center [532, 595] width 92 height 15
click at [547, 595] on span "Requires Action" at bounding box center [532, 595] width 92 height 15
click at [829, 596] on td "Requires Action" at bounding box center [662, 594] width 353 height 32
click at [360, 594] on td "19 Sep, 2:02 AM" at bounding box center [334, 594] width 304 height 32
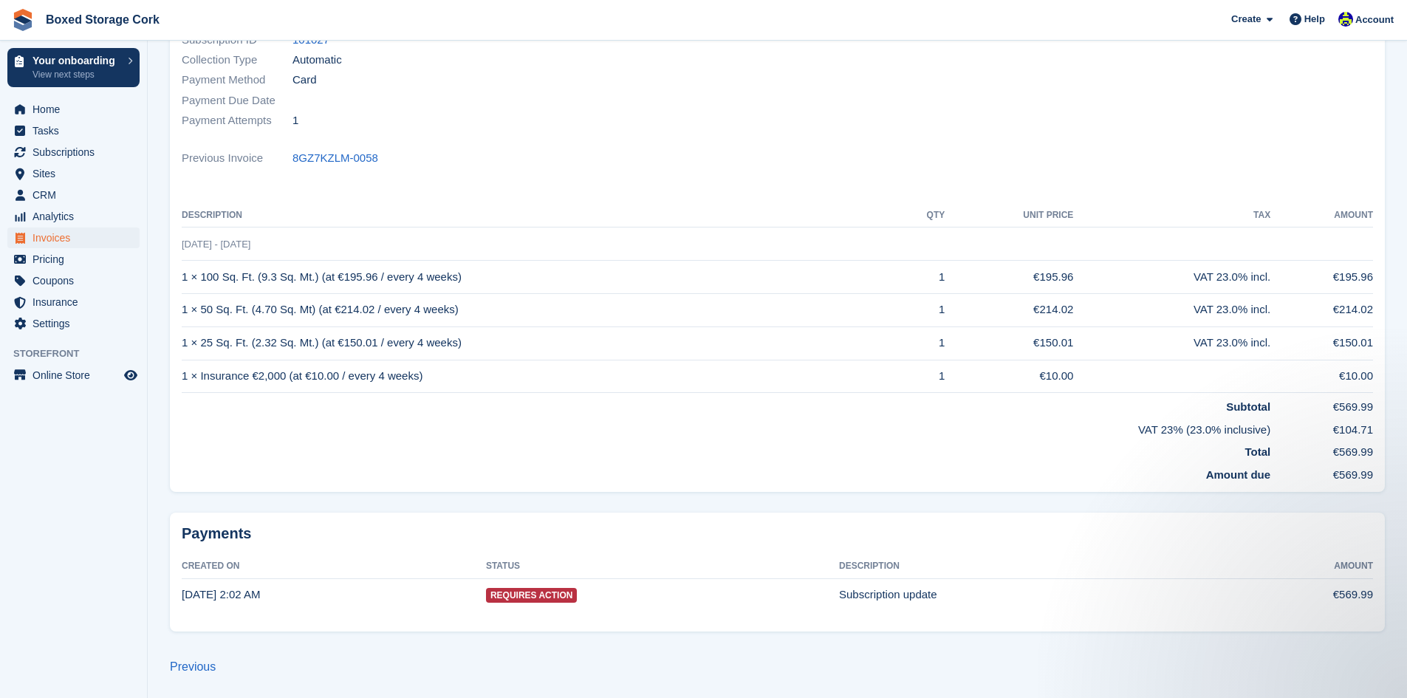
click at [347, 550] on div "Payments Created On Status Description Amount 19 Sep, 2:02 AM Requires Action S…" at bounding box center [777, 571] width 1215 height 119
click at [516, 594] on span "Requires Action" at bounding box center [532, 595] width 92 height 15
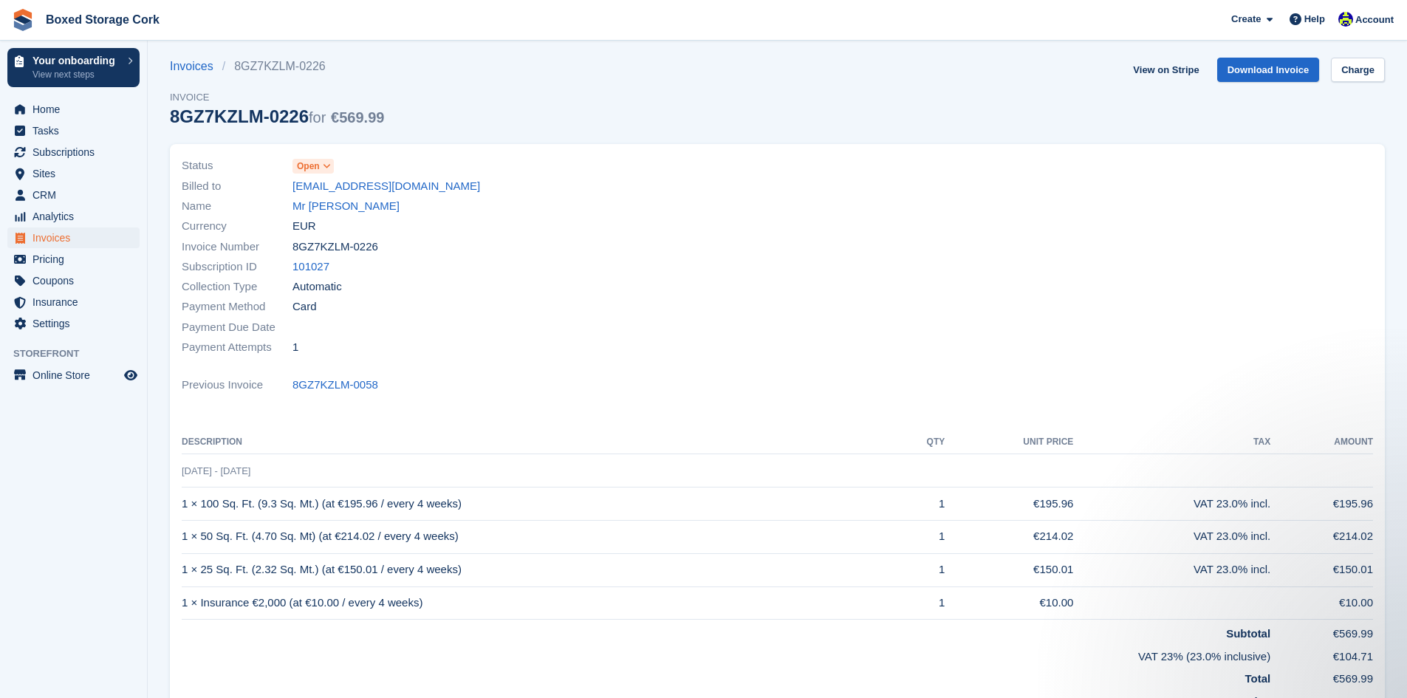
scroll to position [0, 0]
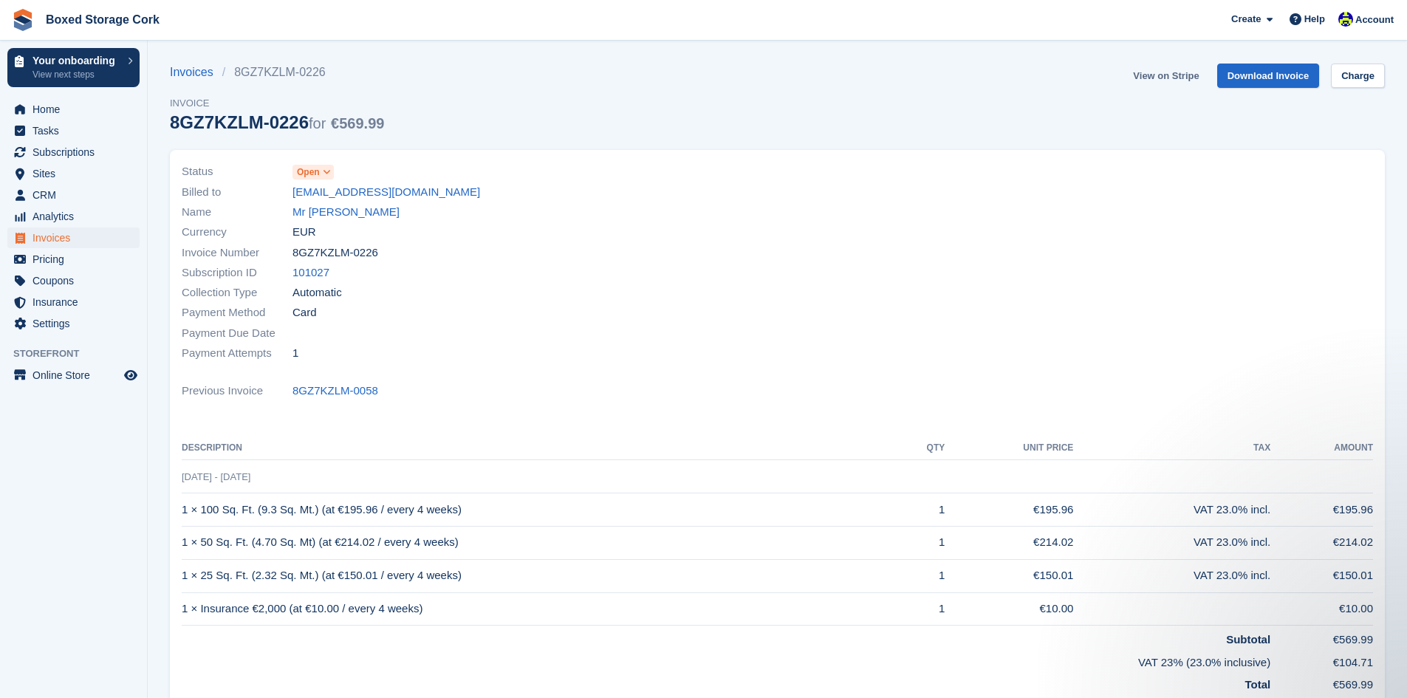
click at [1159, 74] on link "View on Stripe" at bounding box center [1166, 76] width 78 height 24
click at [63, 153] on span "Subscriptions" at bounding box center [76, 152] width 89 height 21
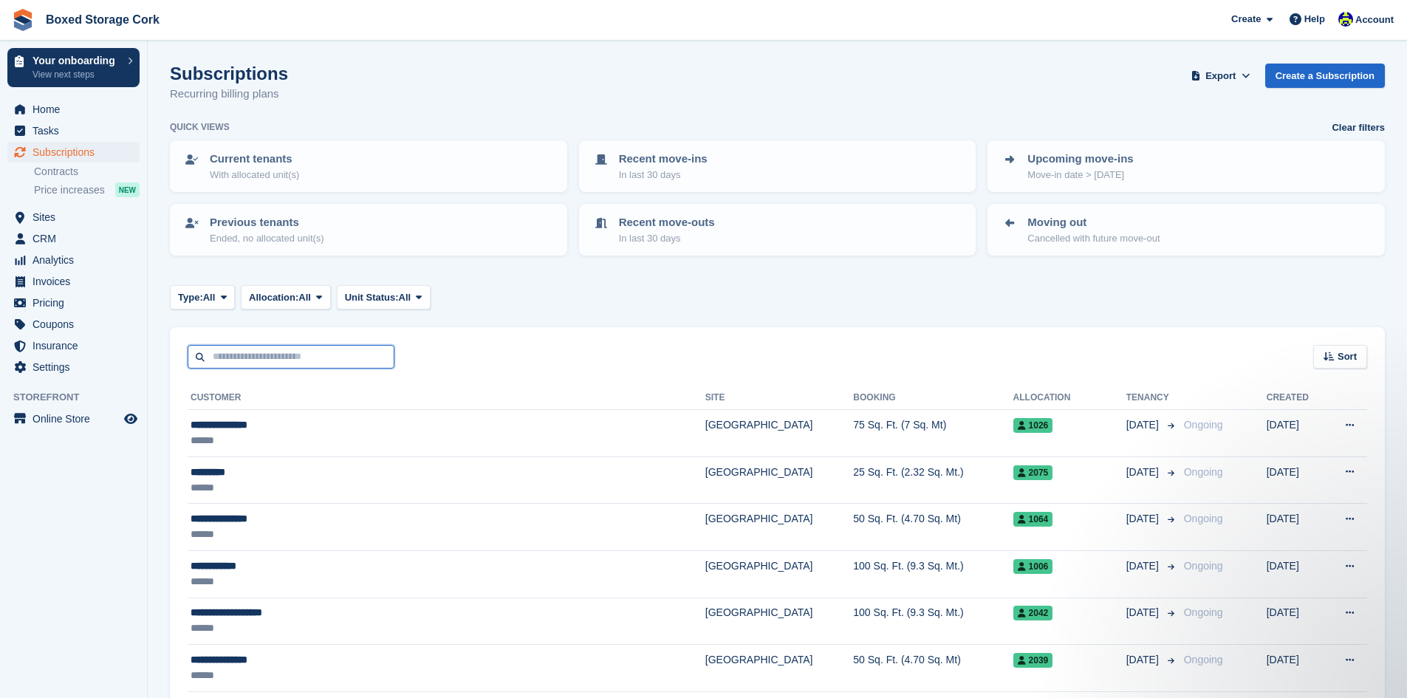
click at [261, 360] on input "text" at bounding box center [291, 357] width 207 height 24
type input "*****"
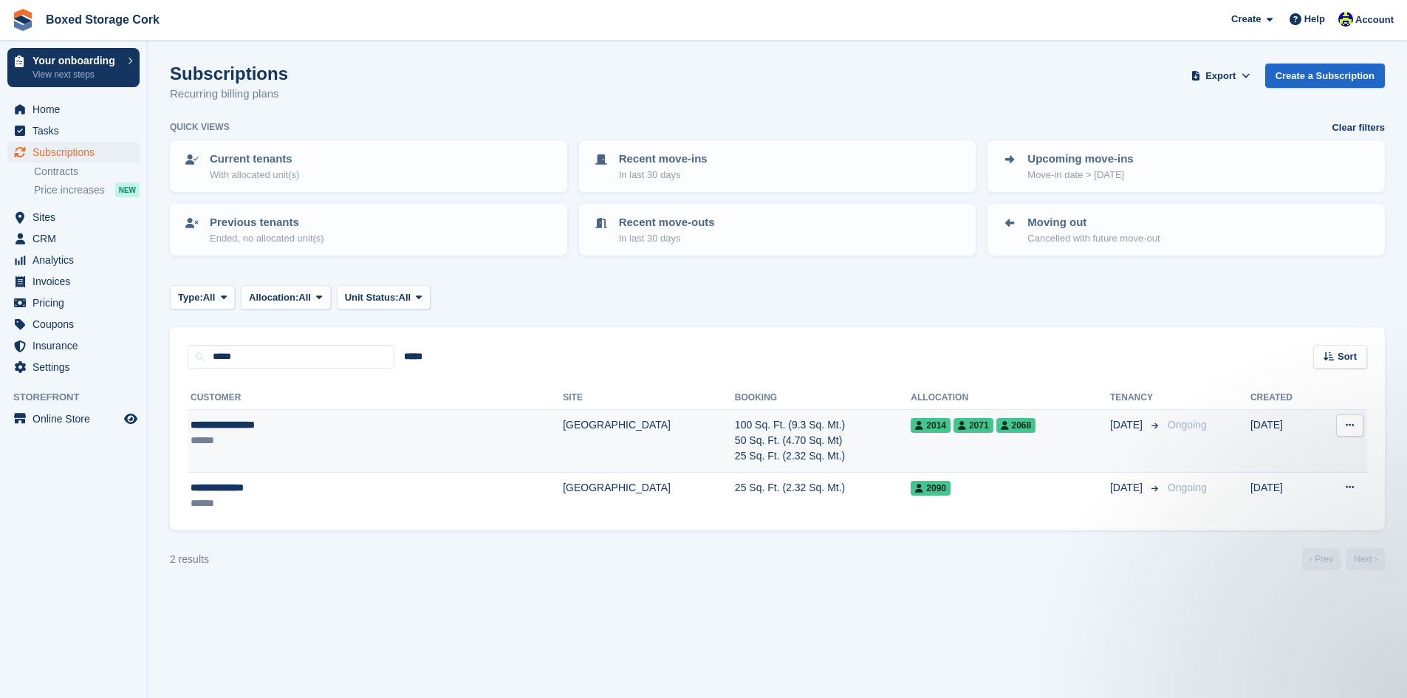
click at [292, 424] on div "**********" at bounding box center [307, 425] width 232 height 16
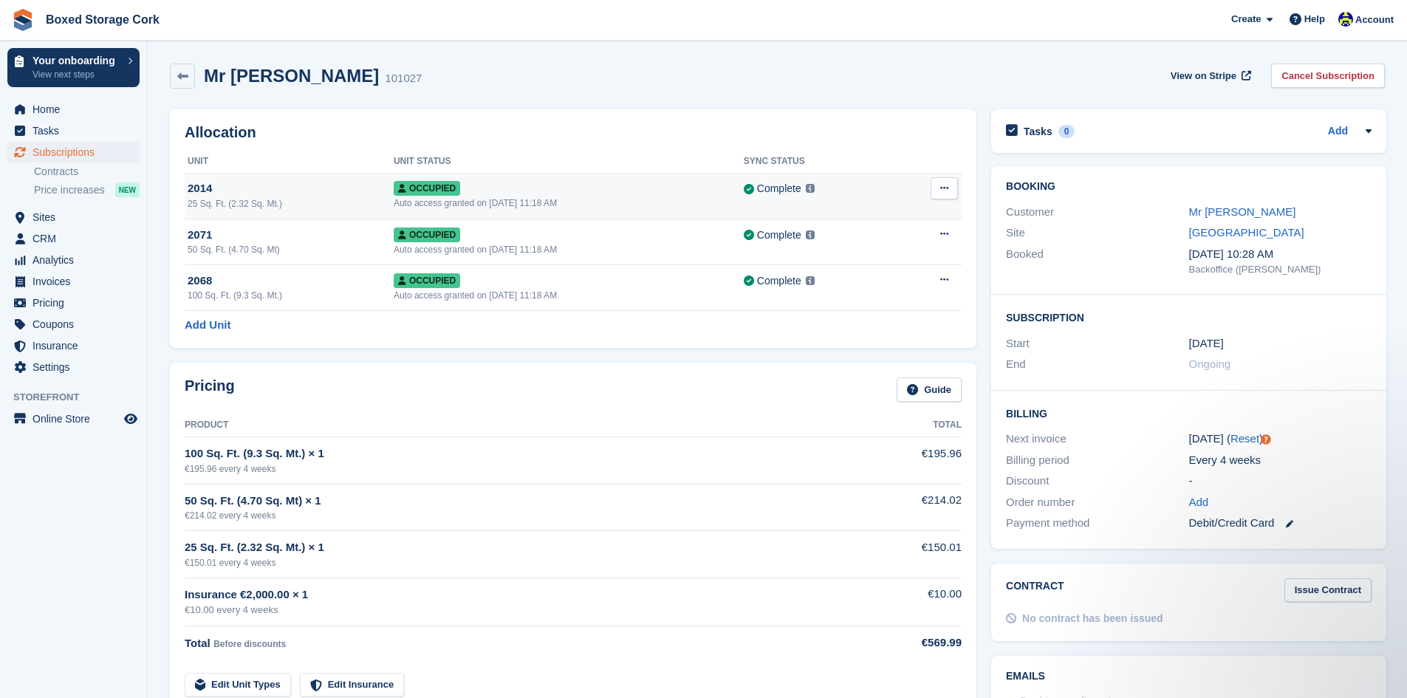
click at [414, 191] on span "Occupied" at bounding box center [427, 188] width 66 height 15
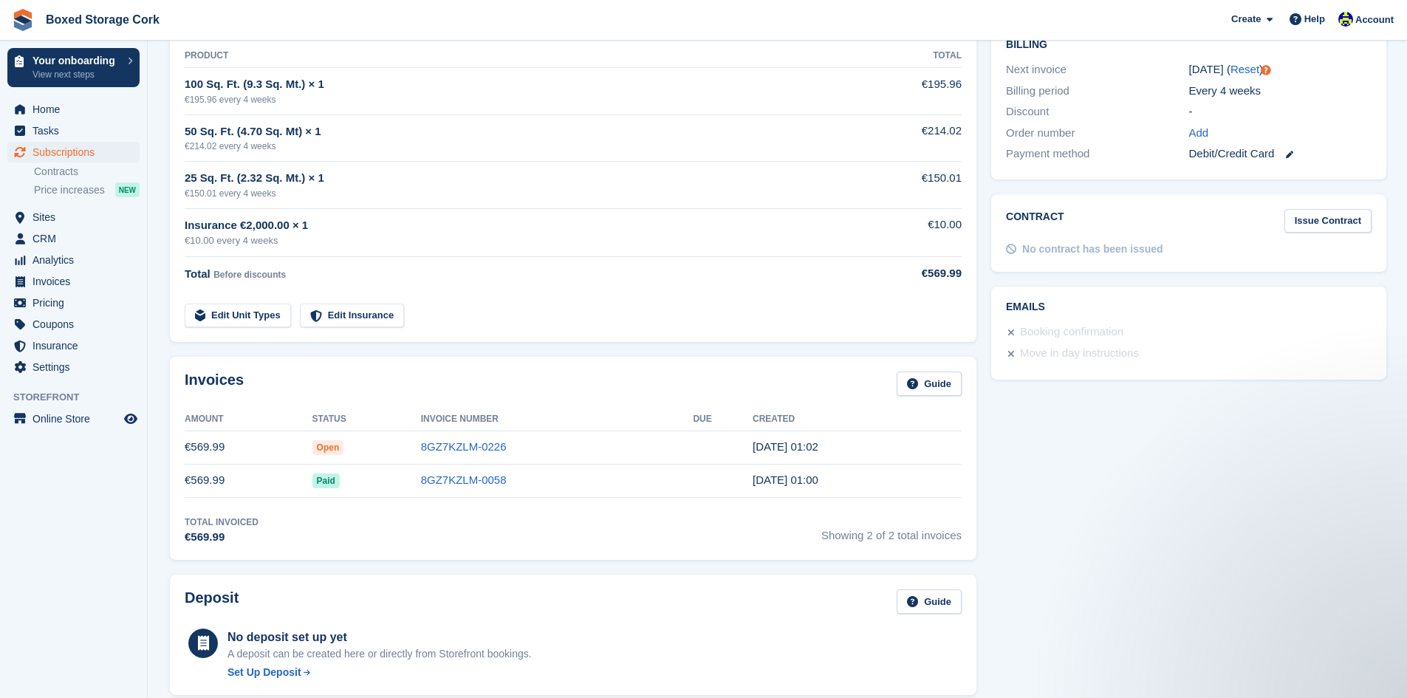
scroll to position [443, 0]
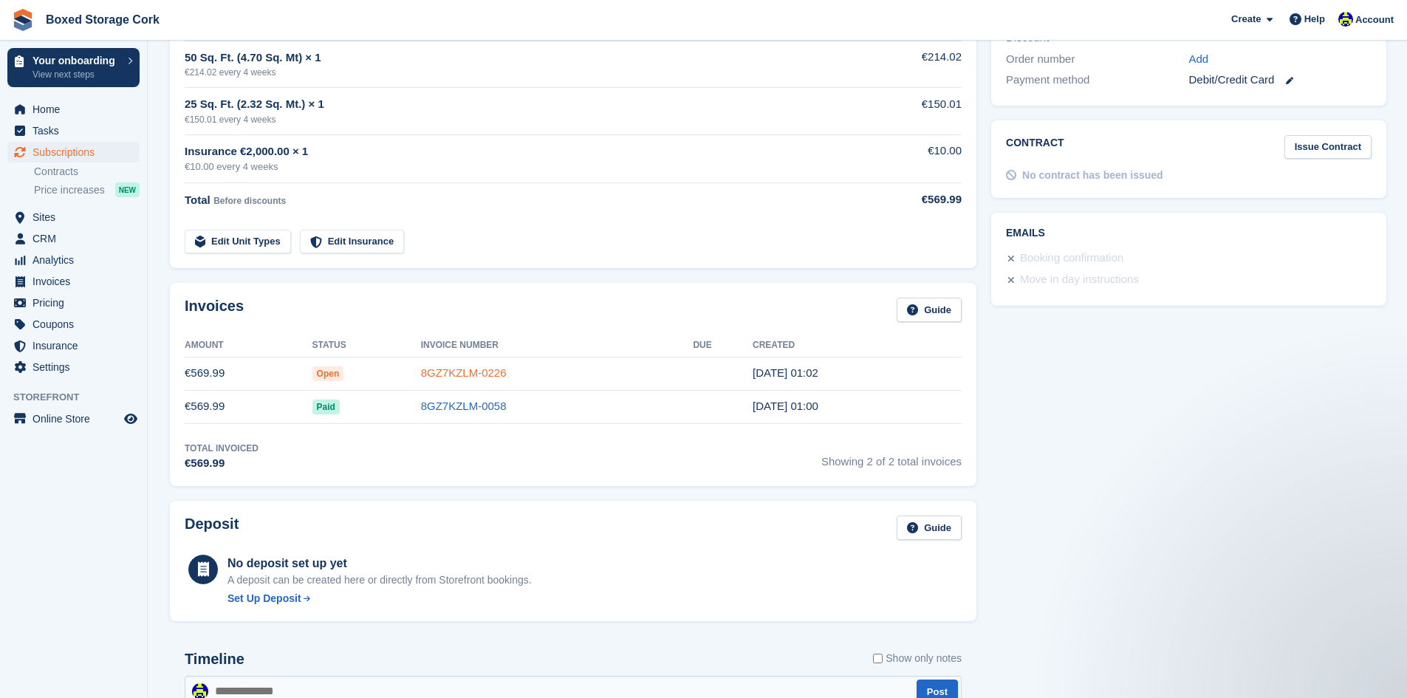
click at [452, 375] on link "8GZ7KZLM-0226" at bounding box center [464, 372] width 86 height 13
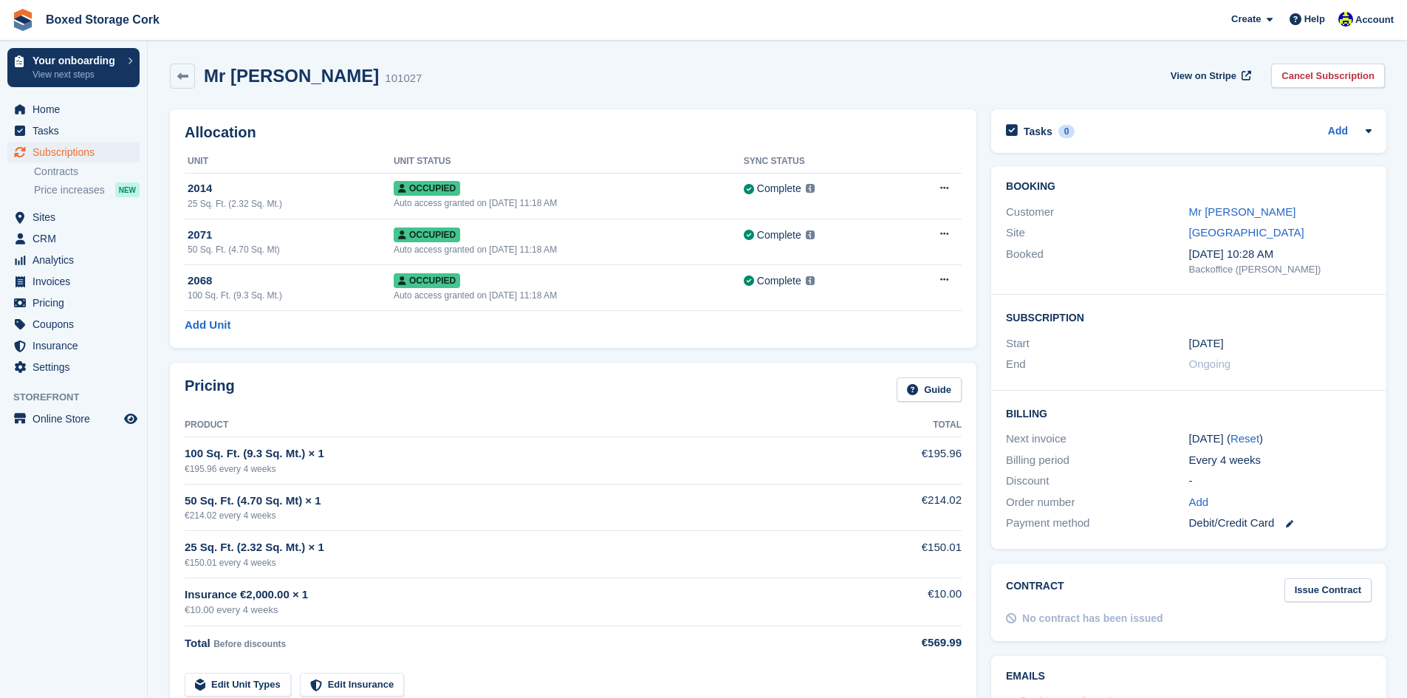
scroll to position [443, 0]
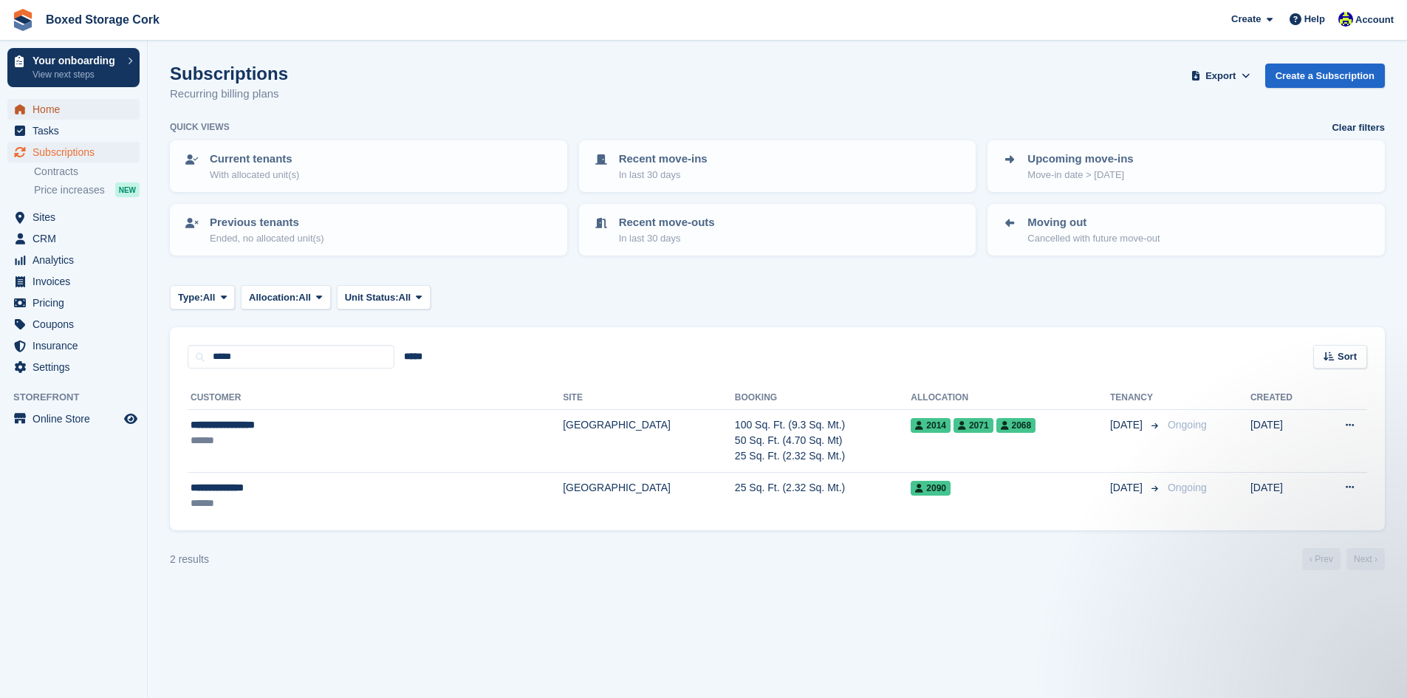
click at [56, 108] on span "Home" at bounding box center [76, 109] width 89 height 21
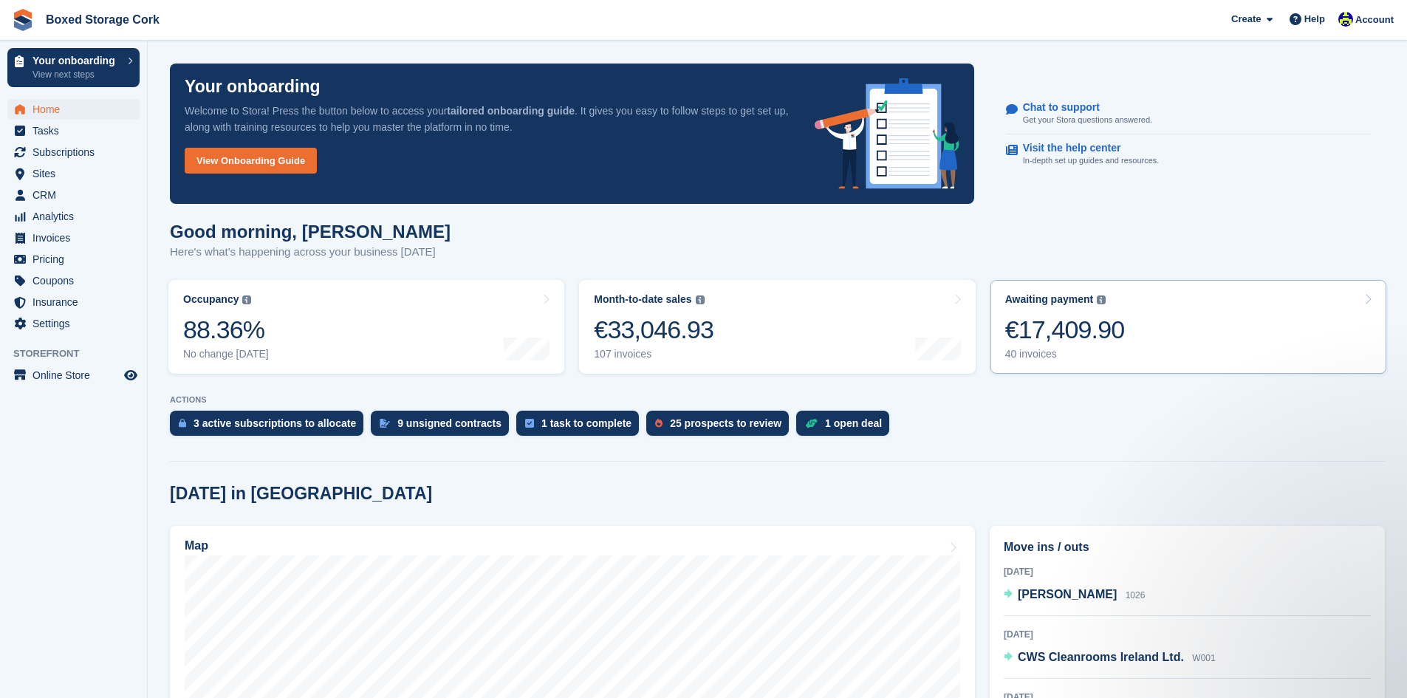
click at [1033, 339] on div "€17,409.90" at bounding box center [1065, 330] width 120 height 30
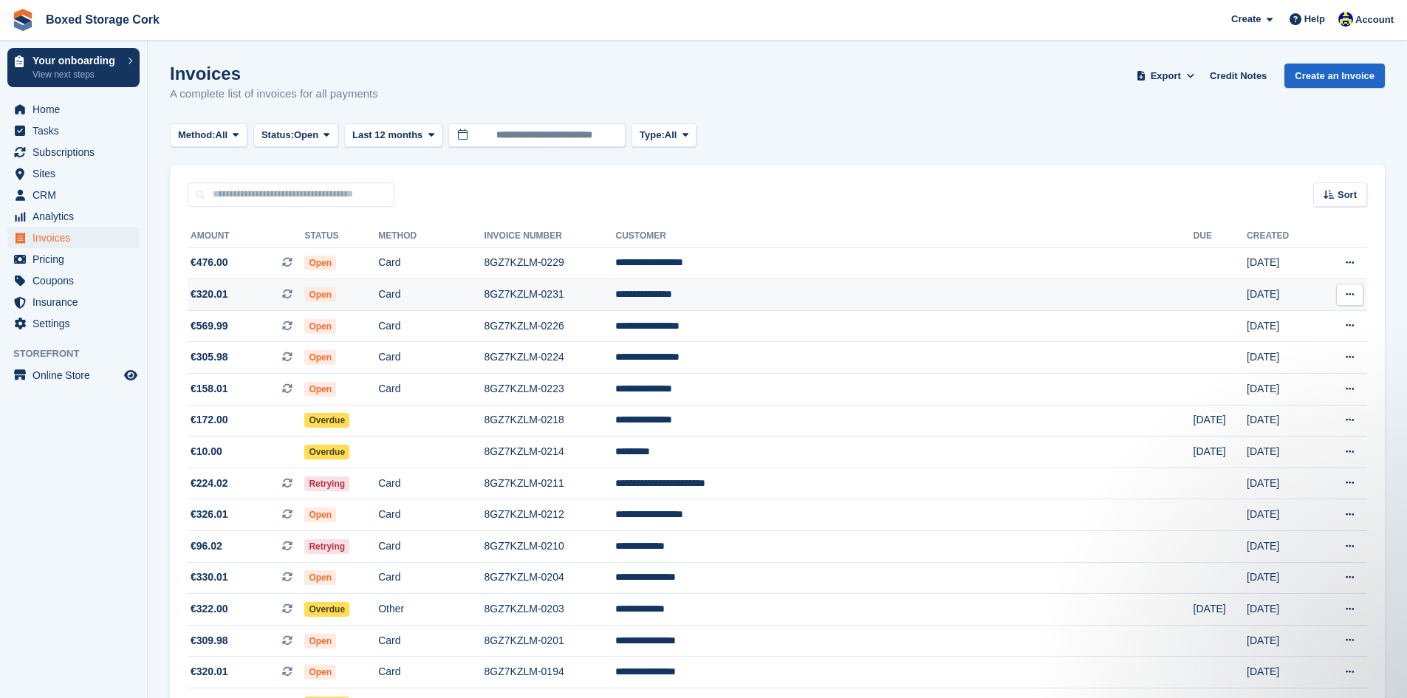
click at [267, 293] on span "€320.01 This is a recurring subscription invoice." at bounding box center [246, 295] width 117 height 16
